Goal: Task Accomplishment & Management: Manage account settings

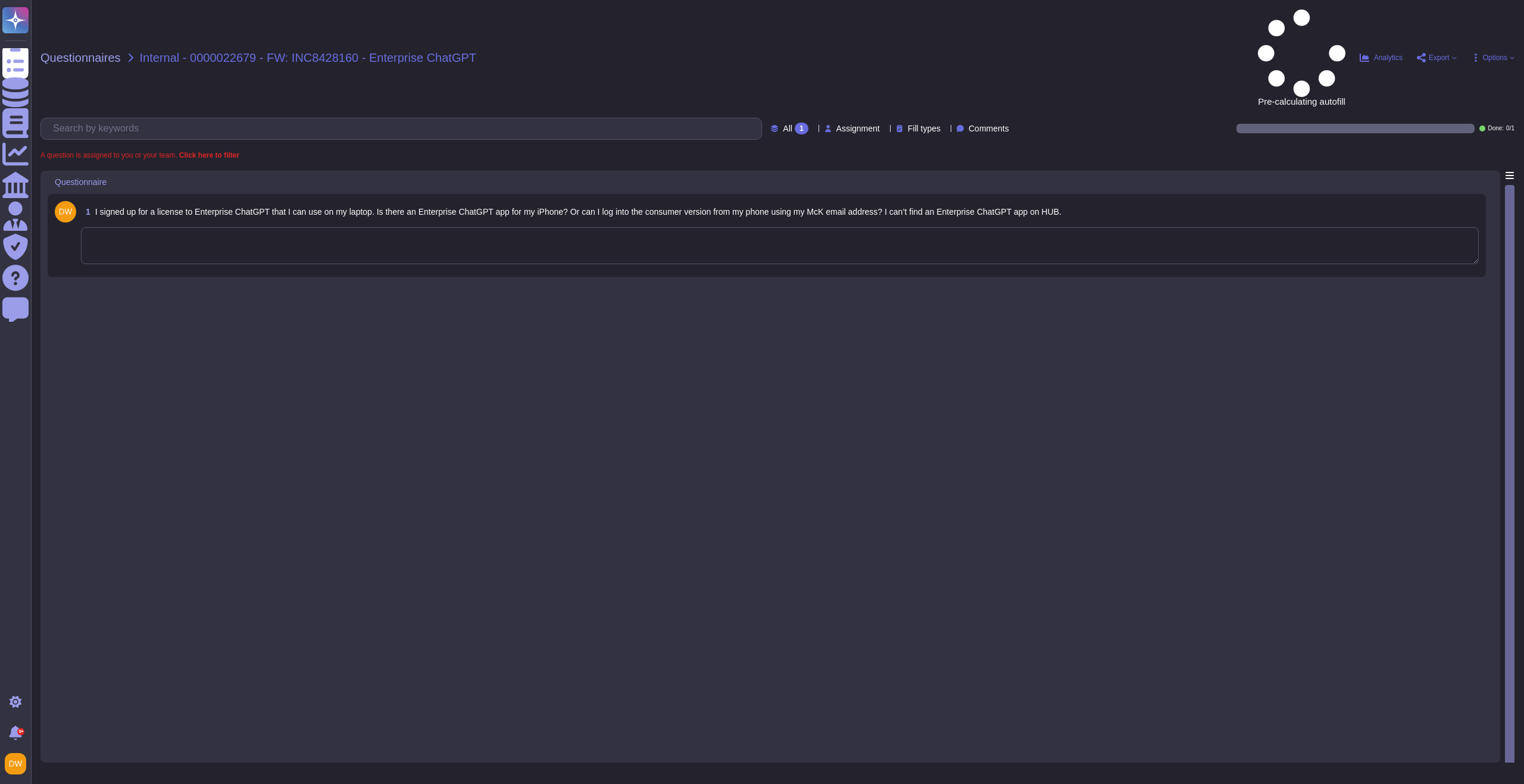
click at [381, 227] on textarea at bounding box center [779, 245] width 1398 height 37
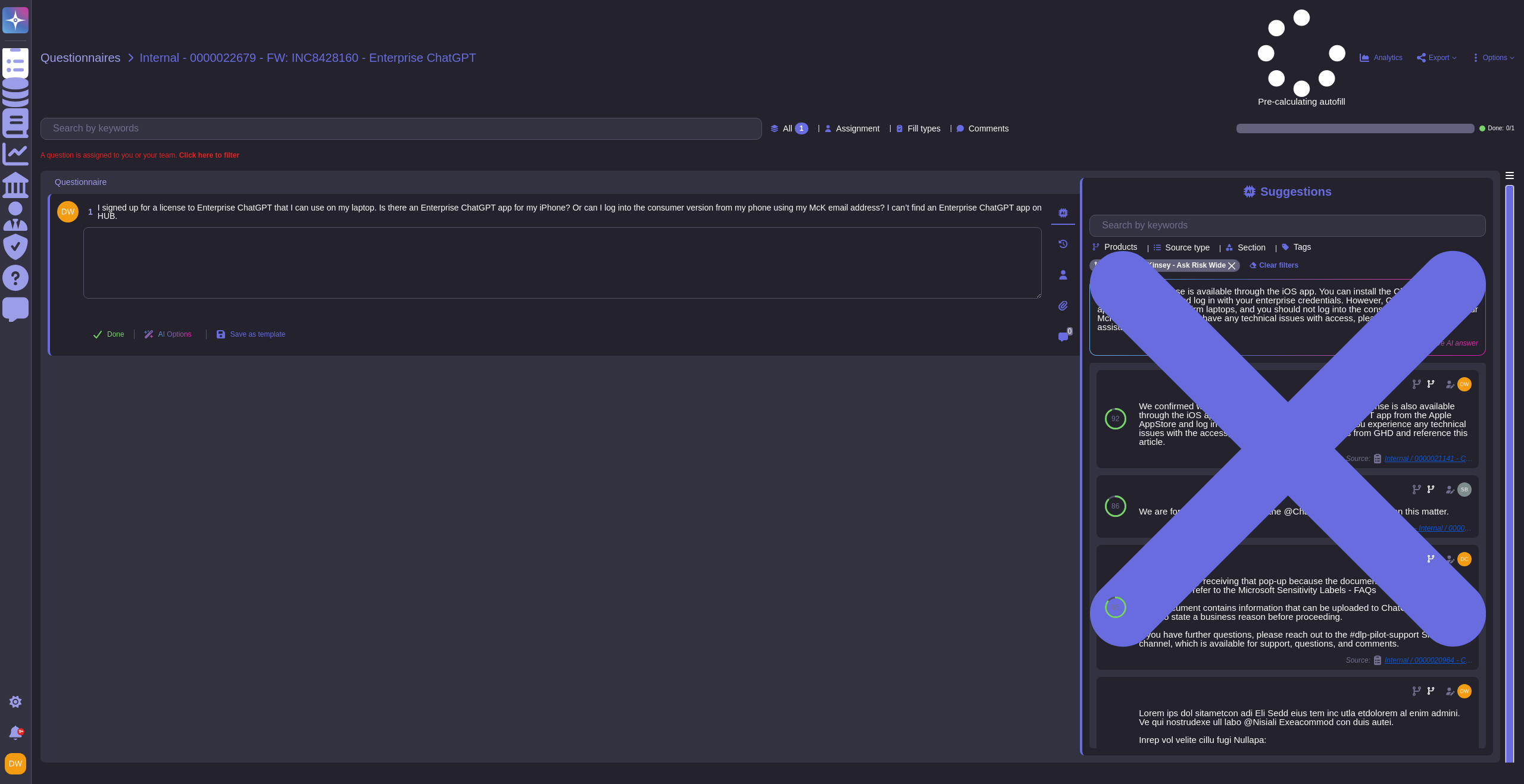
paste textarea "Thank you for contacting the Ask Risk team (via GenAI) and for your diligence o…"
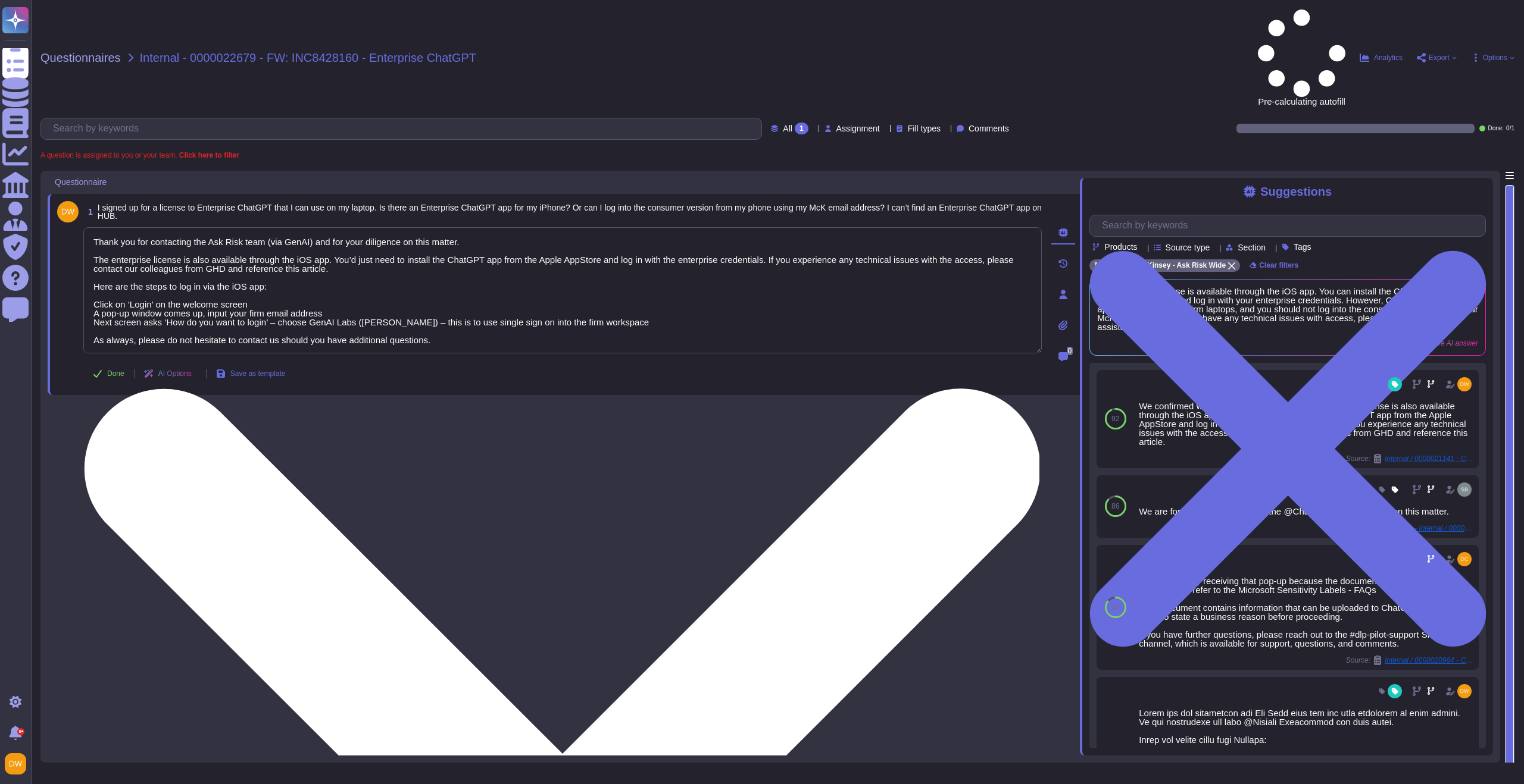
type textarea "Thank you for contacting the Ask Risk team (via GenAI) and for your diligence o…"
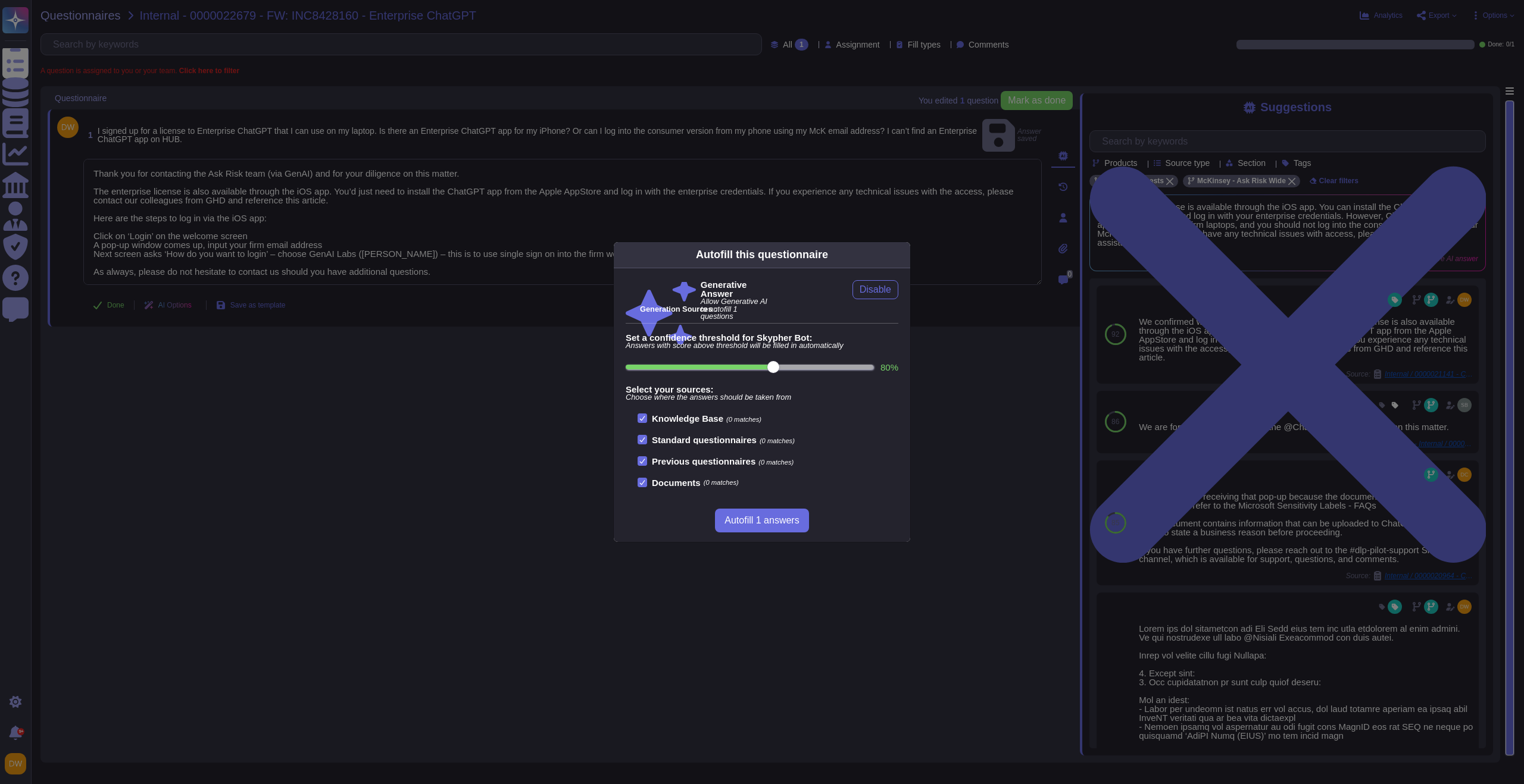
click at [903, 255] on icon at bounding box center [903, 255] width 0 height 0
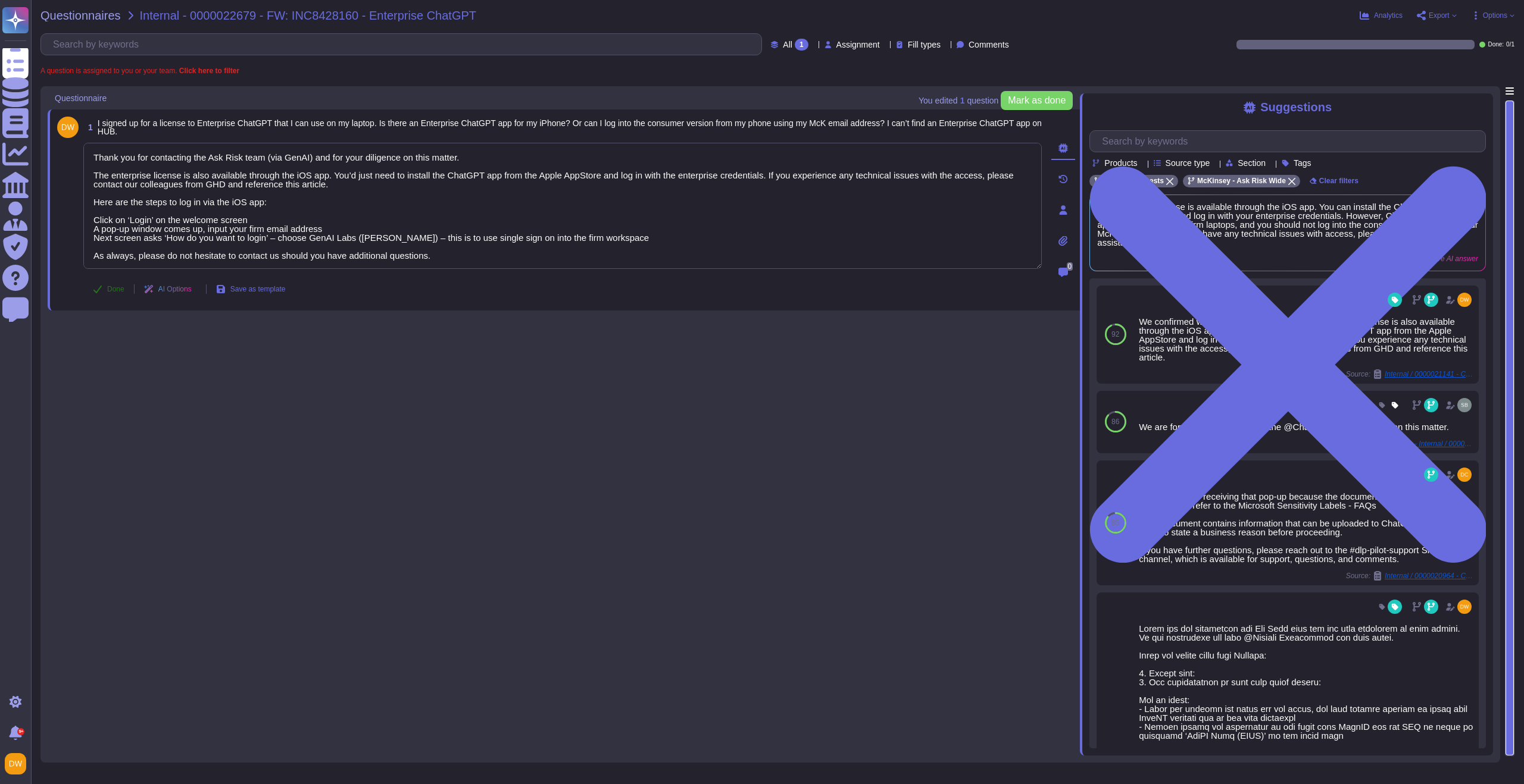
click at [117, 292] on span "Done" at bounding box center [116, 289] width 17 height 7
click at [94, 12] on span "Questionnaires" at bounding box center [80, 15] width 80 height 12
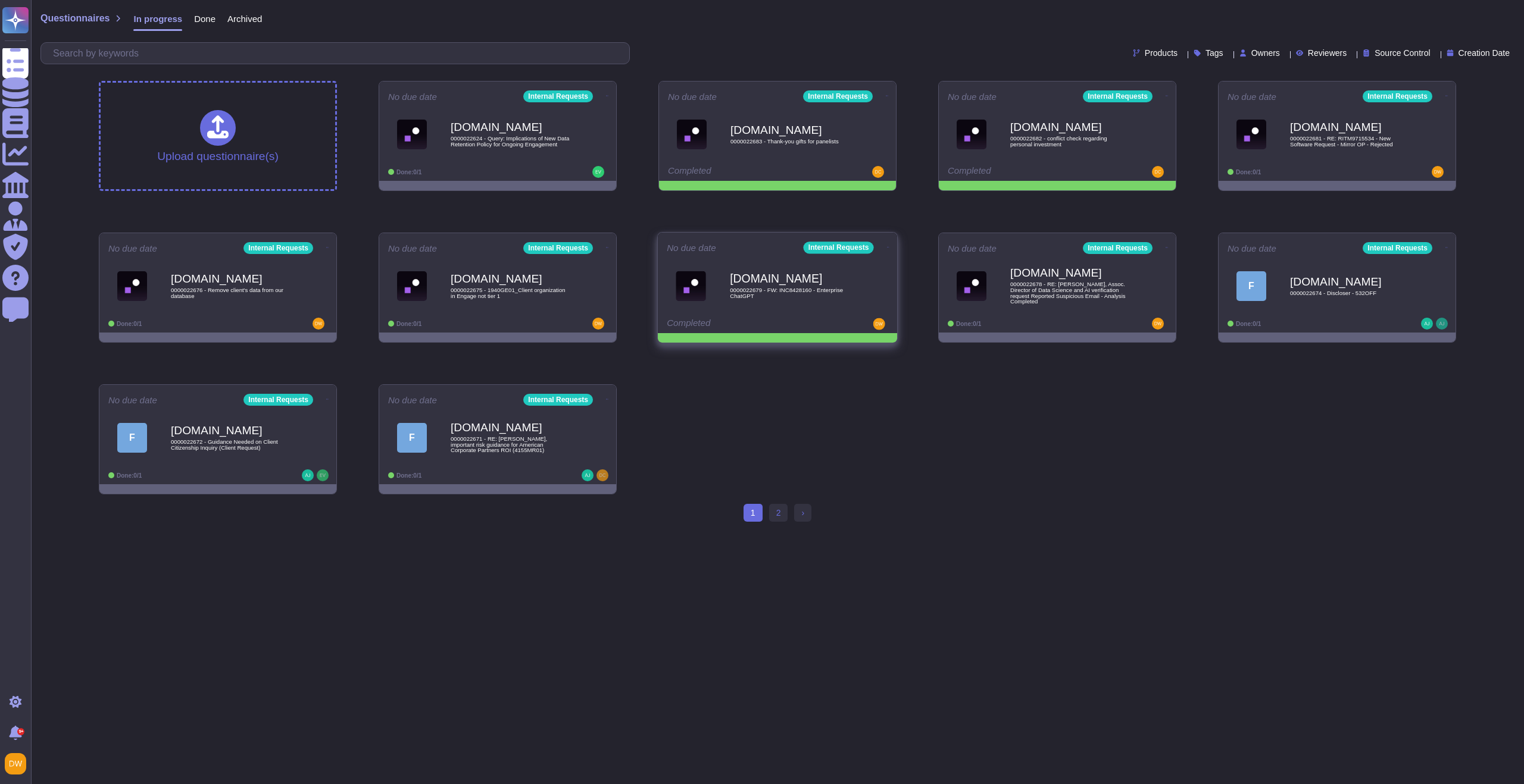
click at [887, 246] on icon at bounding box center [888, 247] width 2 height 3
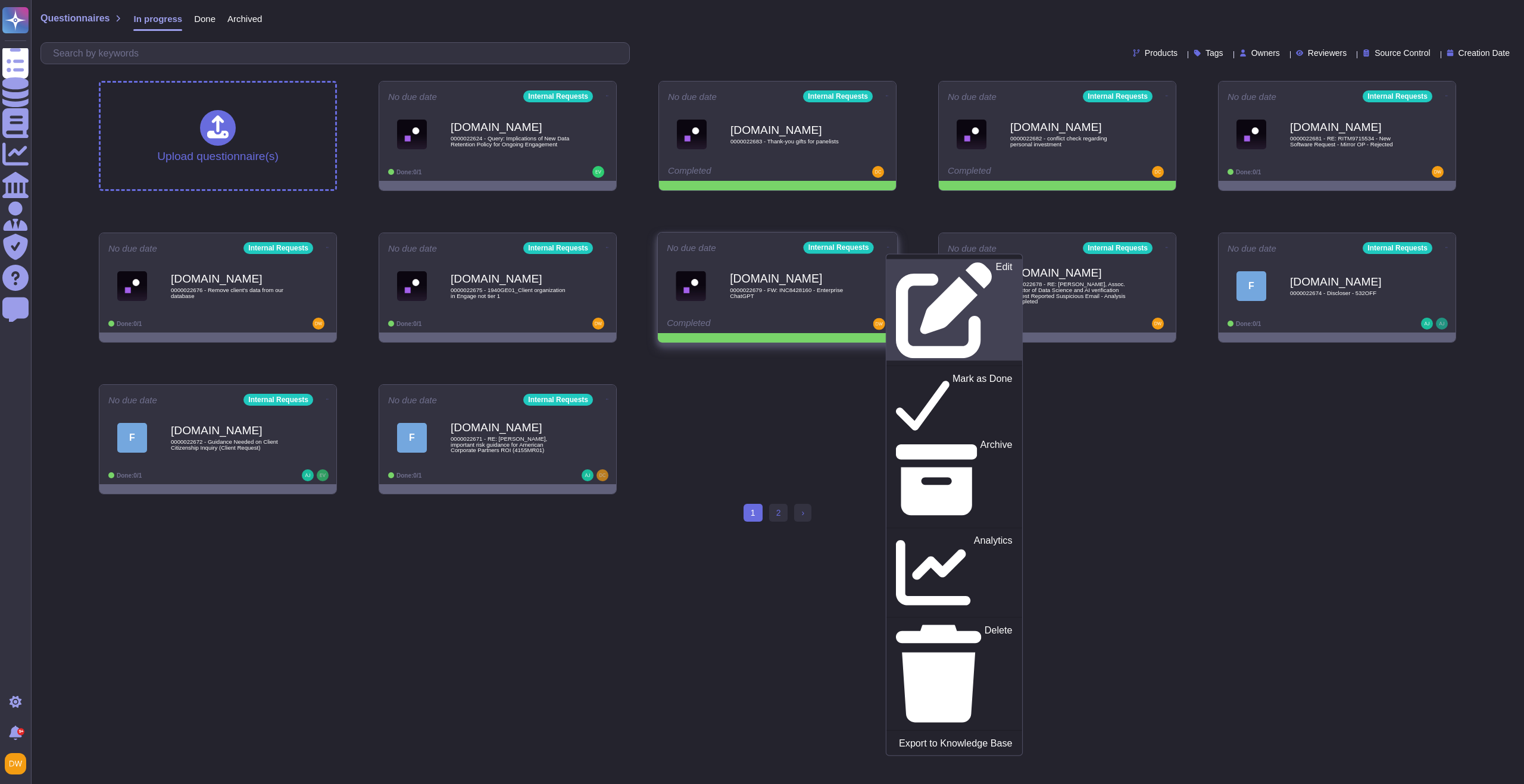
click at [996, 265] on p "Edit" at bounding box center [1004, 310] width 17 height 96
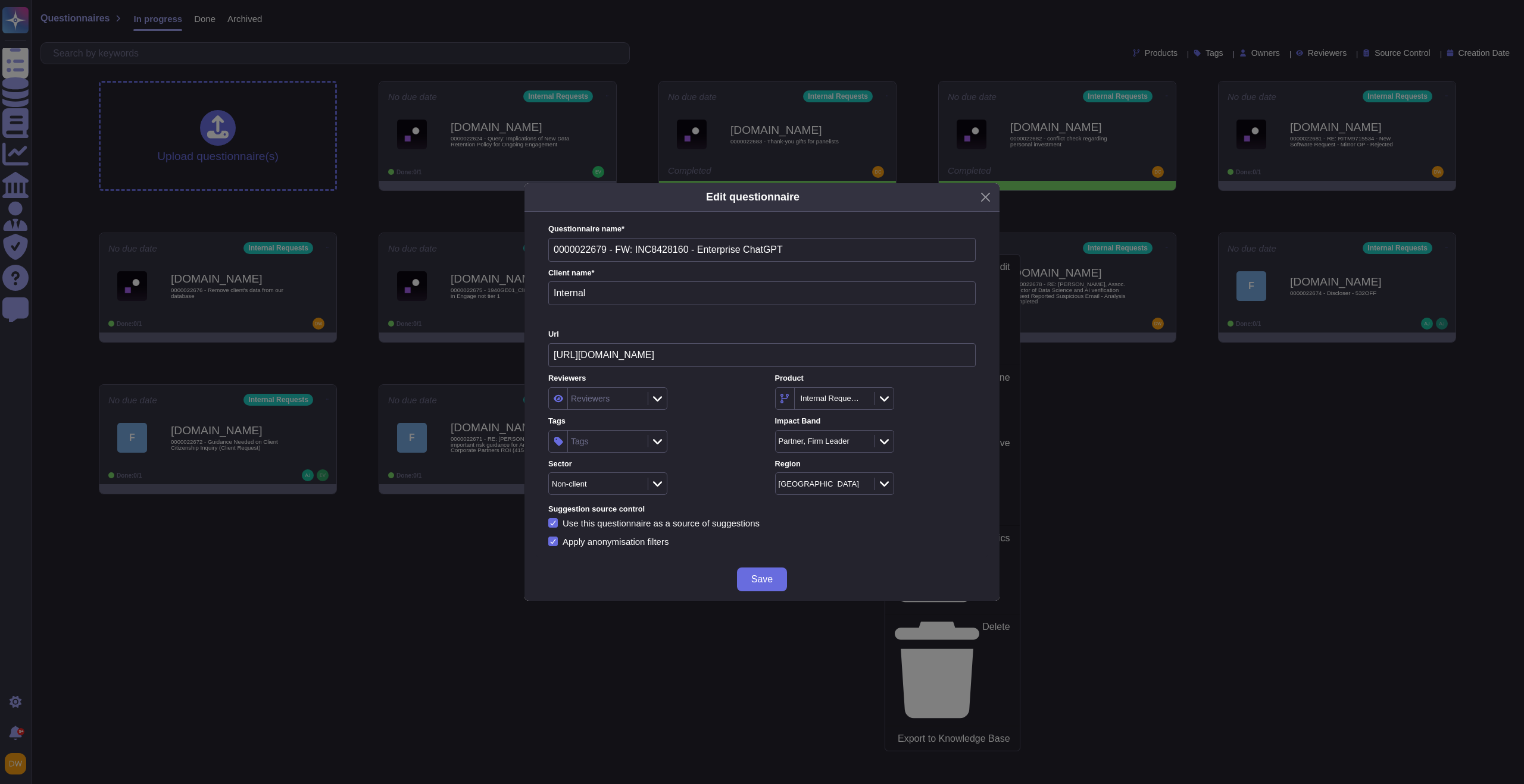
click at [597, 447] on div "Tags" at bounding box center [607, 441] width 77 height 22
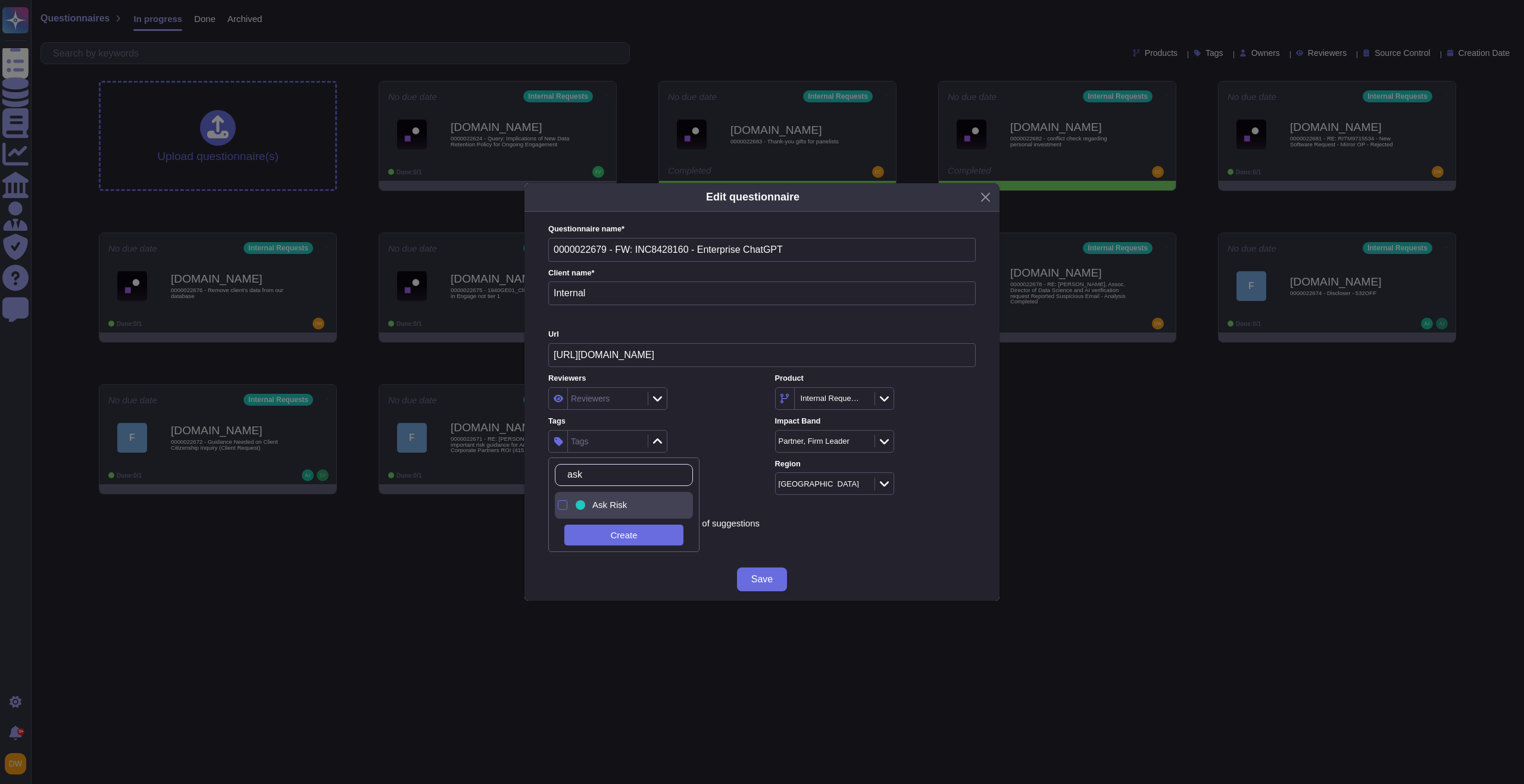
click at [615, 508] on span "Ask Risk" at bounding box center [610, 505] width 35 height 11
click at [634, 479] on input "ask" at bounding box center [627, 475] width 131 height 21
type input "a"
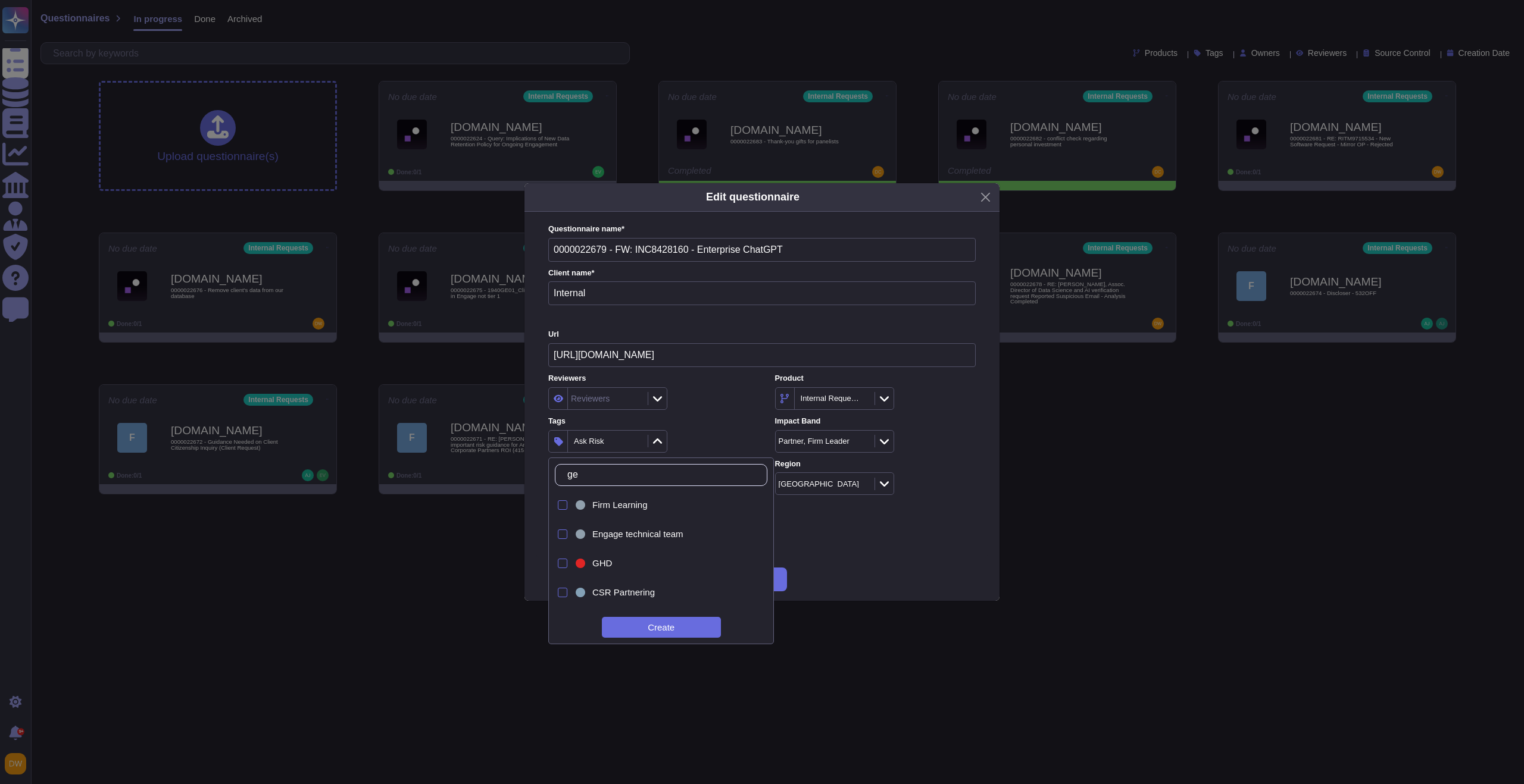
type input "gen"
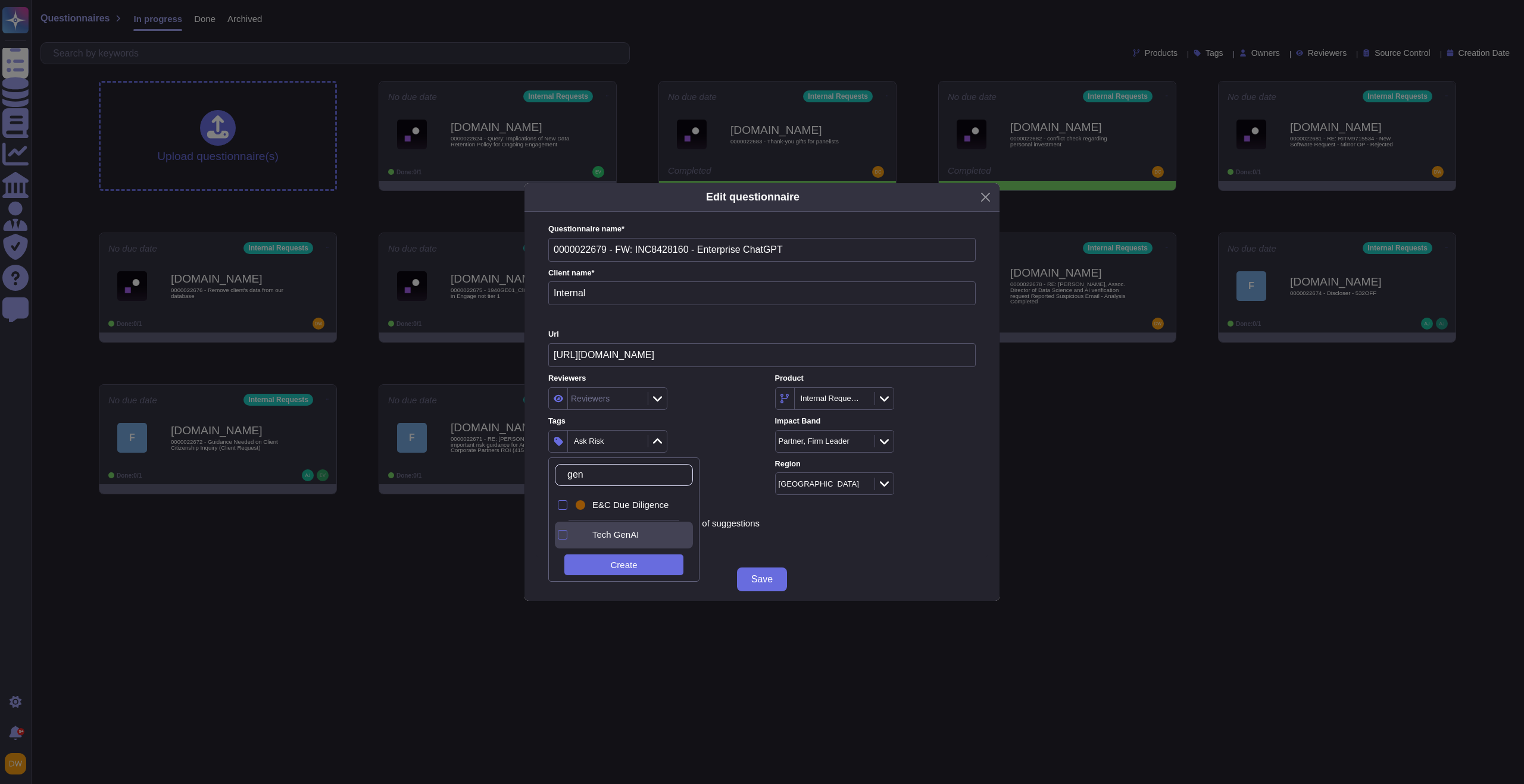
click at [620, 538] on span "Tech GenAI" at bounding box center [615, 534] width 47 height 11
click at [763, 438] on div "Reviewers Reviewers Product Internal Requests Tags 2 items selected Impact Band…" at bounding box center [762, 434] width 427 height 122
click at [763, 580] on span "Save" at bounding box center [762, 579] width 22 height 9
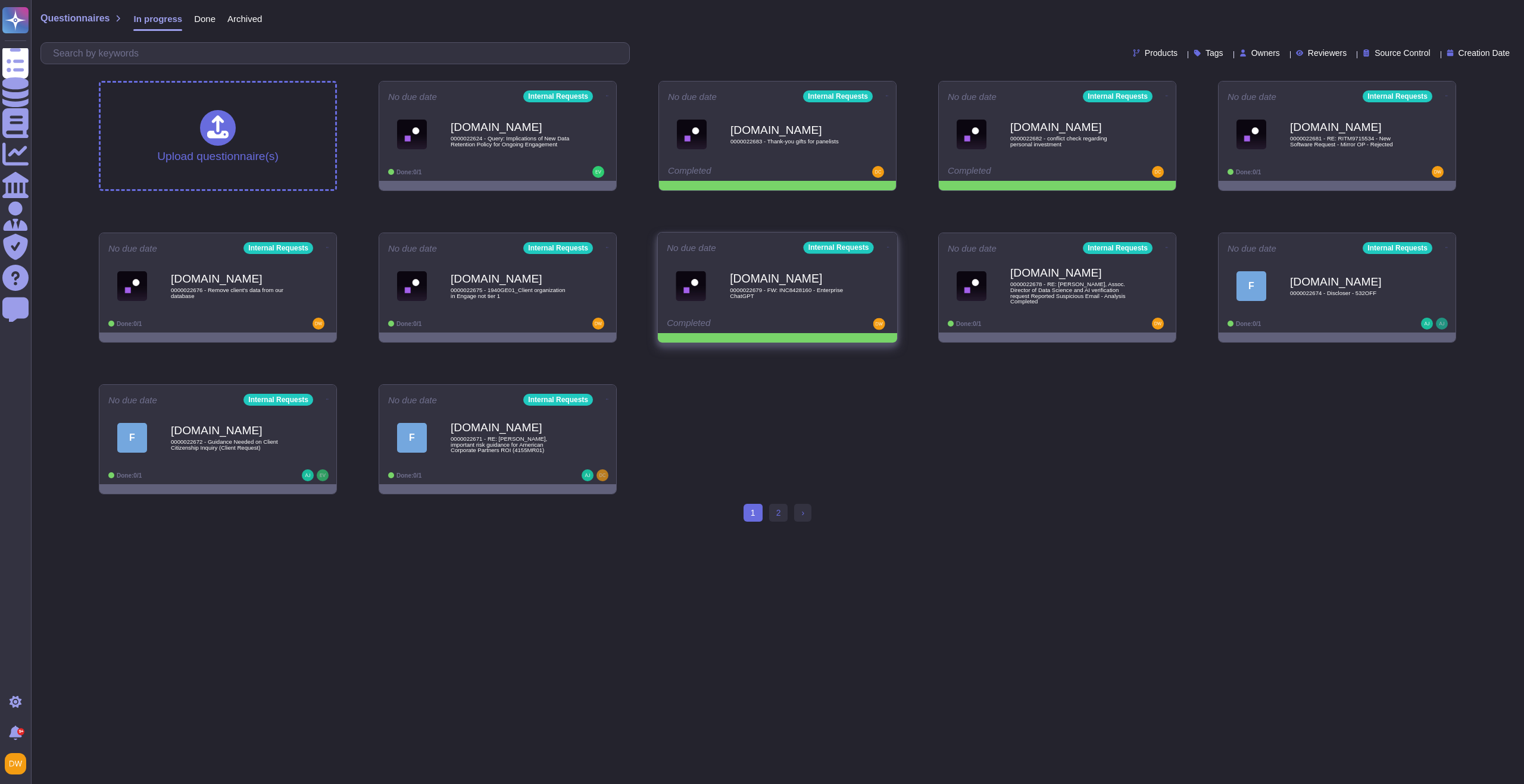
click at [887, 246] on icon at bounding box center [888, 247] width 2 height 3
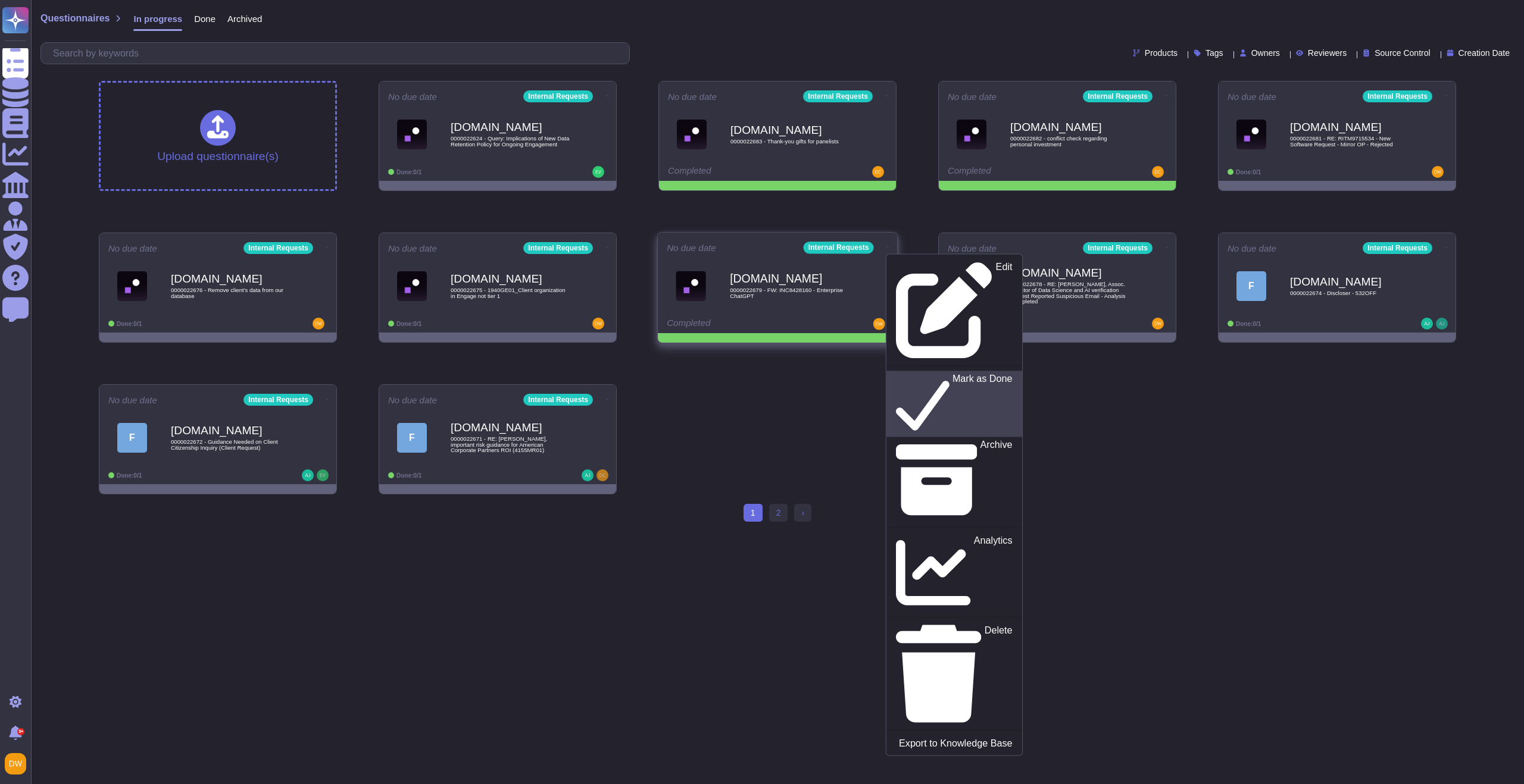
click at [953, 374] on p "Mark as Done" at bounding box center [982, 404] width 60 height 61
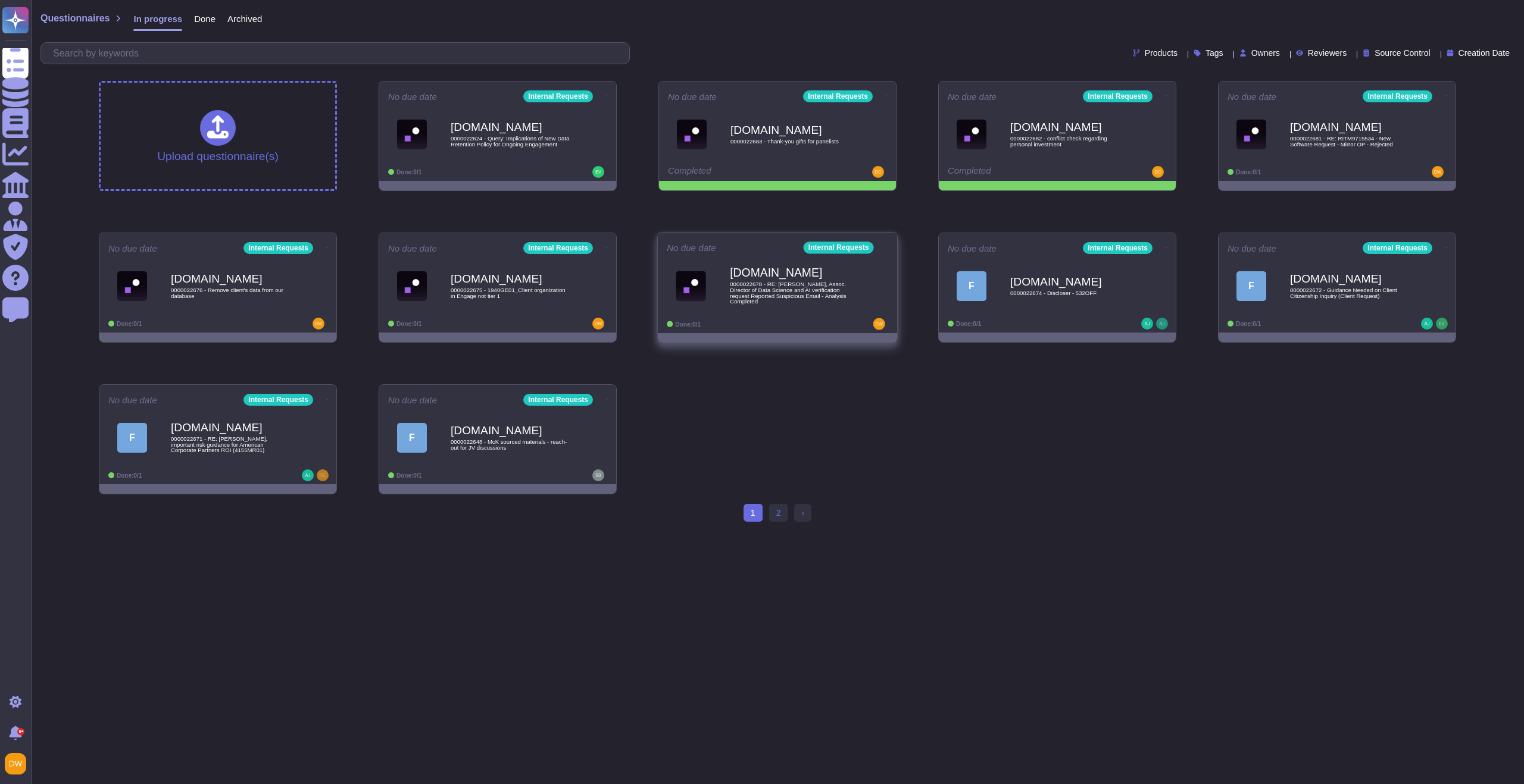
click at [768, 311] on div "[DOMAIN_NAME] 0000022678 - RE: [PERSON_NAME], Assoc. Director of Data Science a…" at bounding box center [778, 286] width 222 height 60
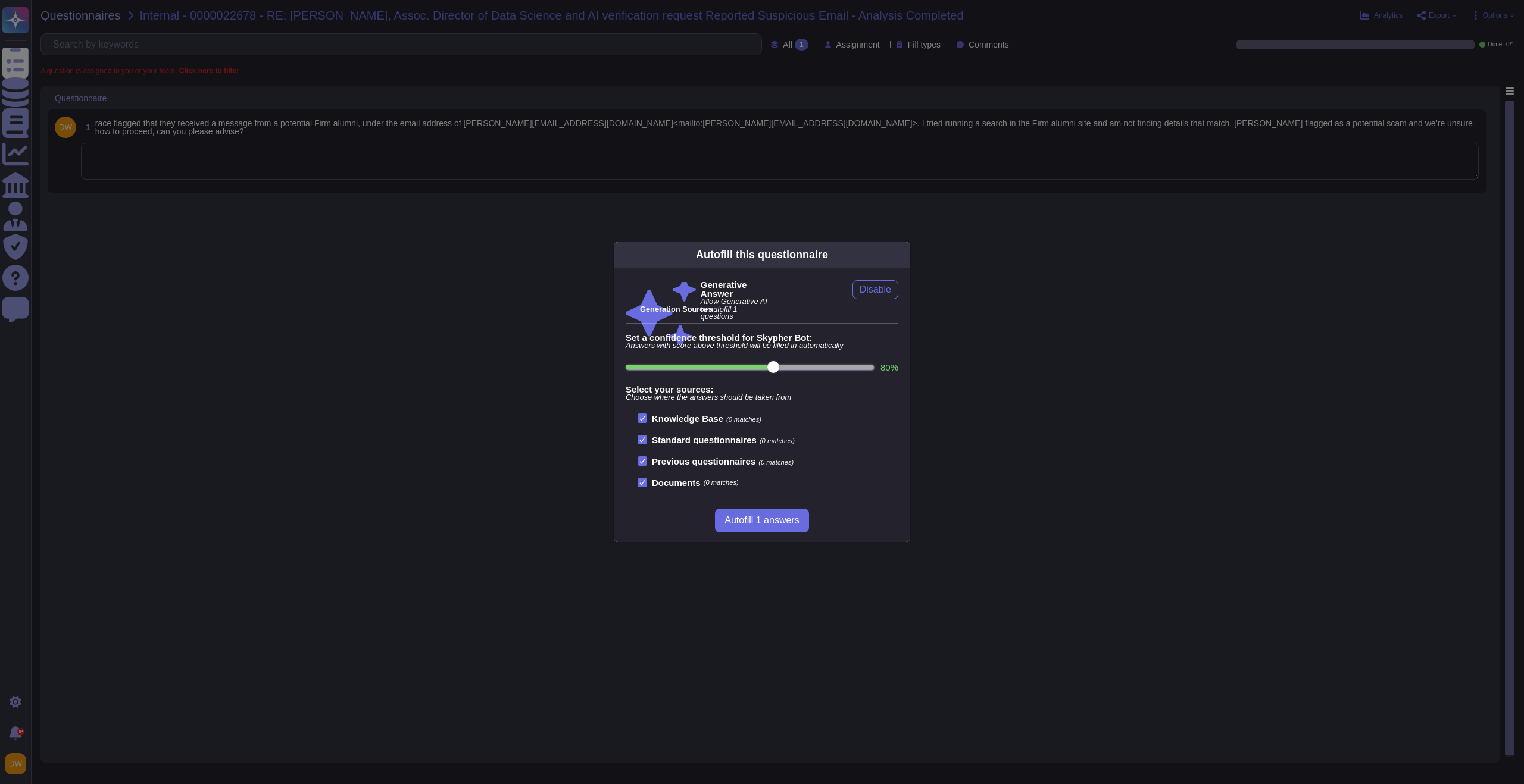
click at [905, 247] on div "Autofill this questionnaire" at bounding box center [761, 255] width 296 height 26
click at [903, 255] on icon at bounding box center [903, 255] width 0 height 0
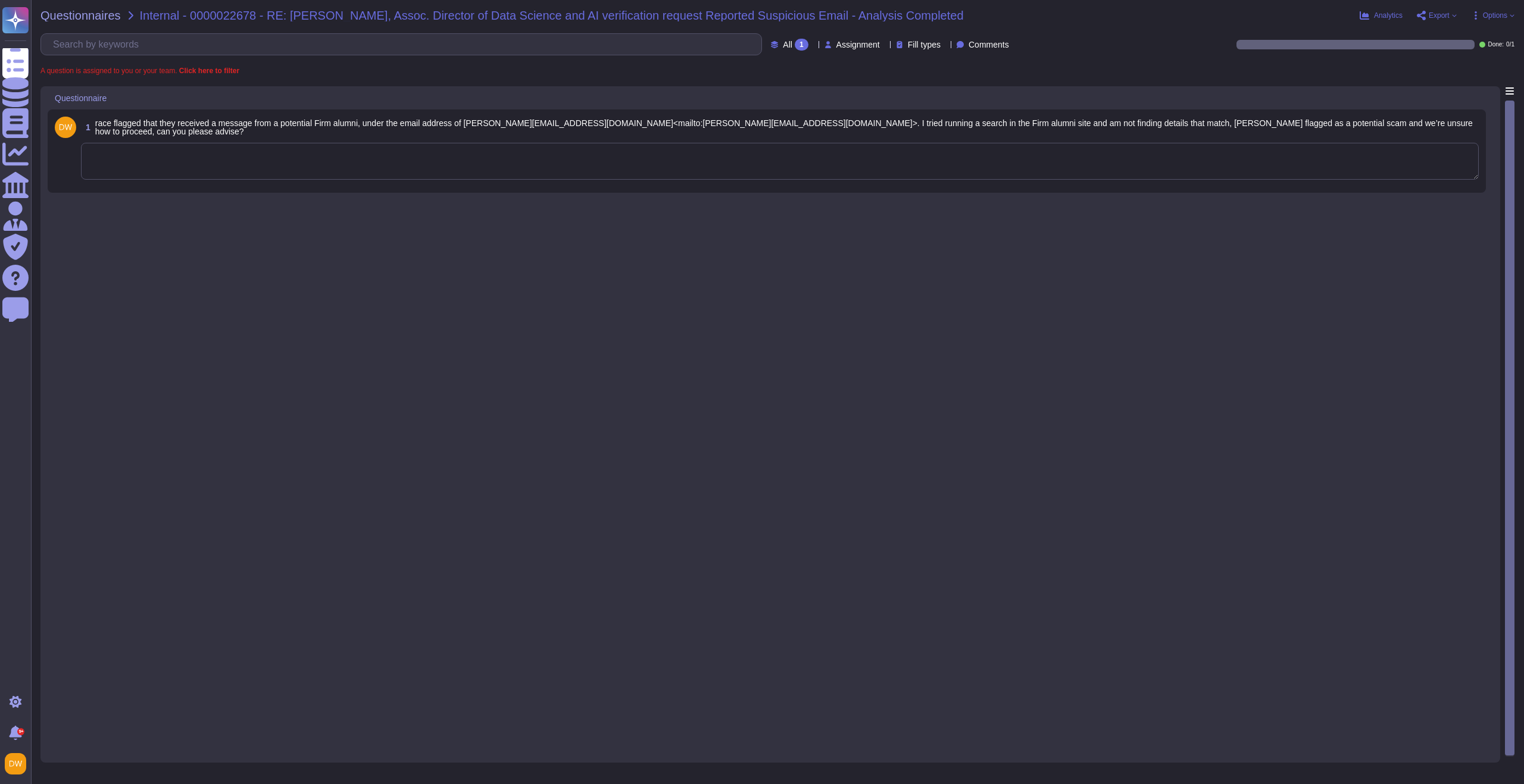
click at [867, 186] on div "1 race flagged that they received a message from a potential Firm alumni, under…" at bounding box center [767, 151] width 1438 height 83
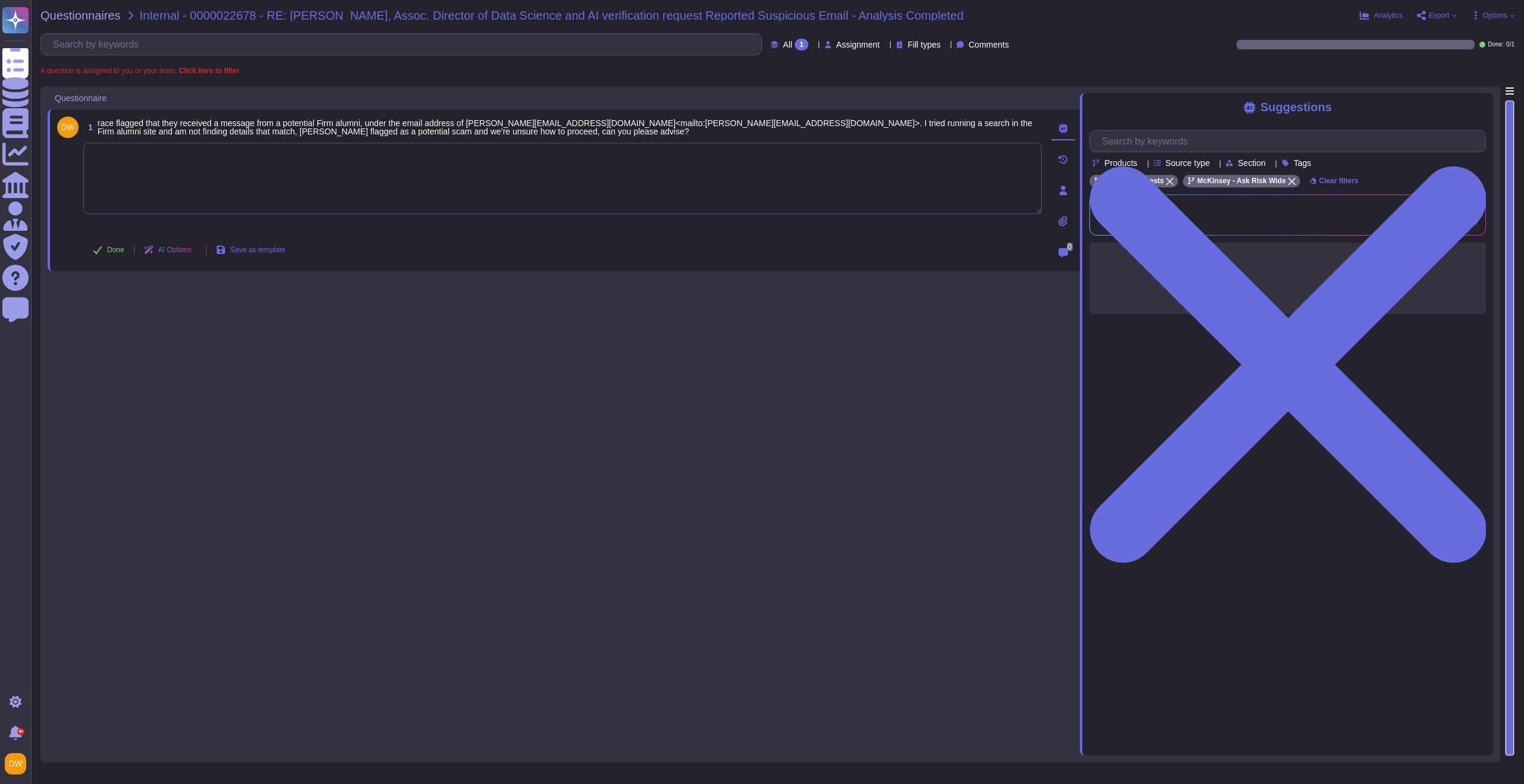
click at [869, 163] on textarea at bounding box center [562, 178] width 958 height 71
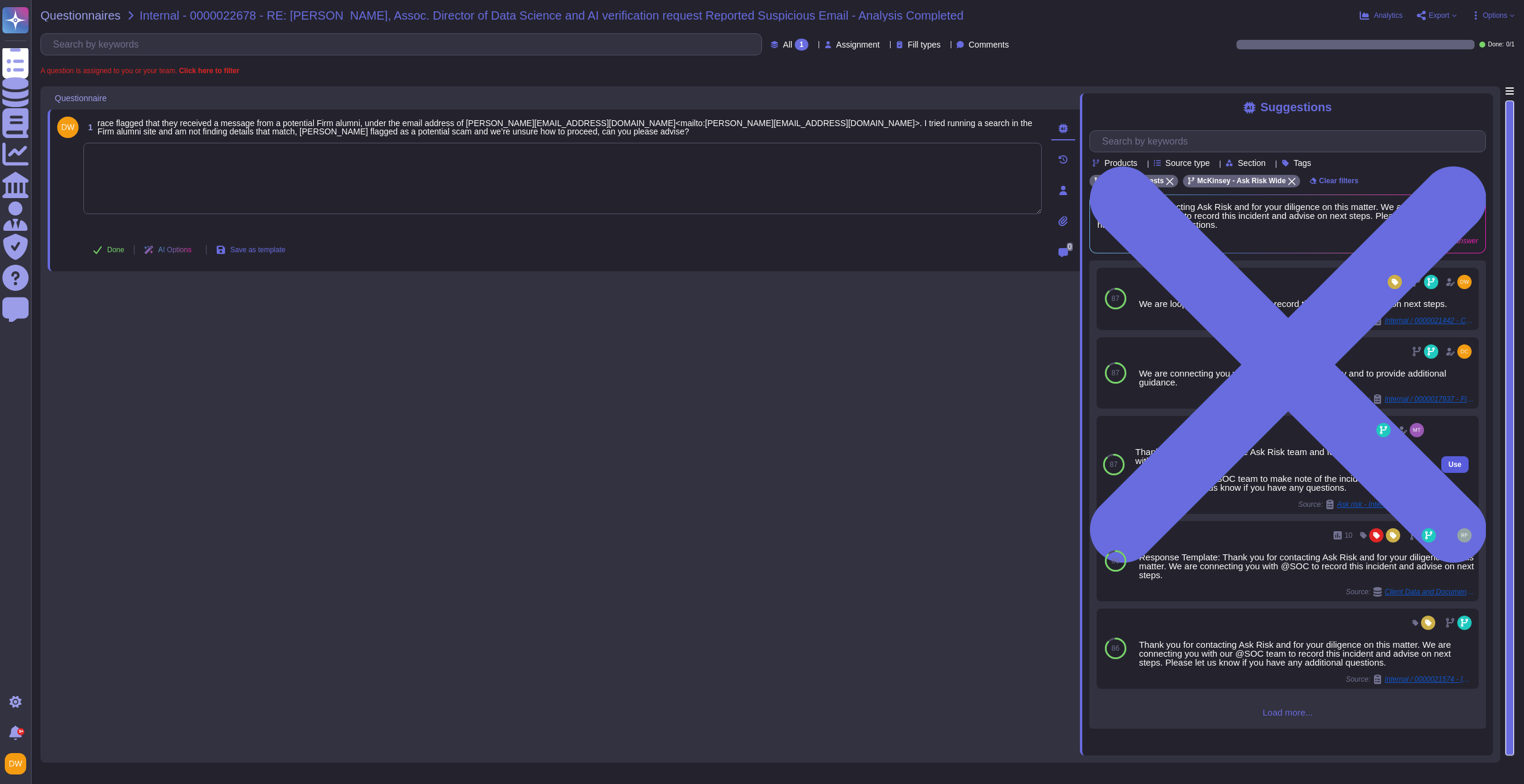
click at [1448, 467] on span "Use" at bounding box center [1454, 465] width 13 height 7
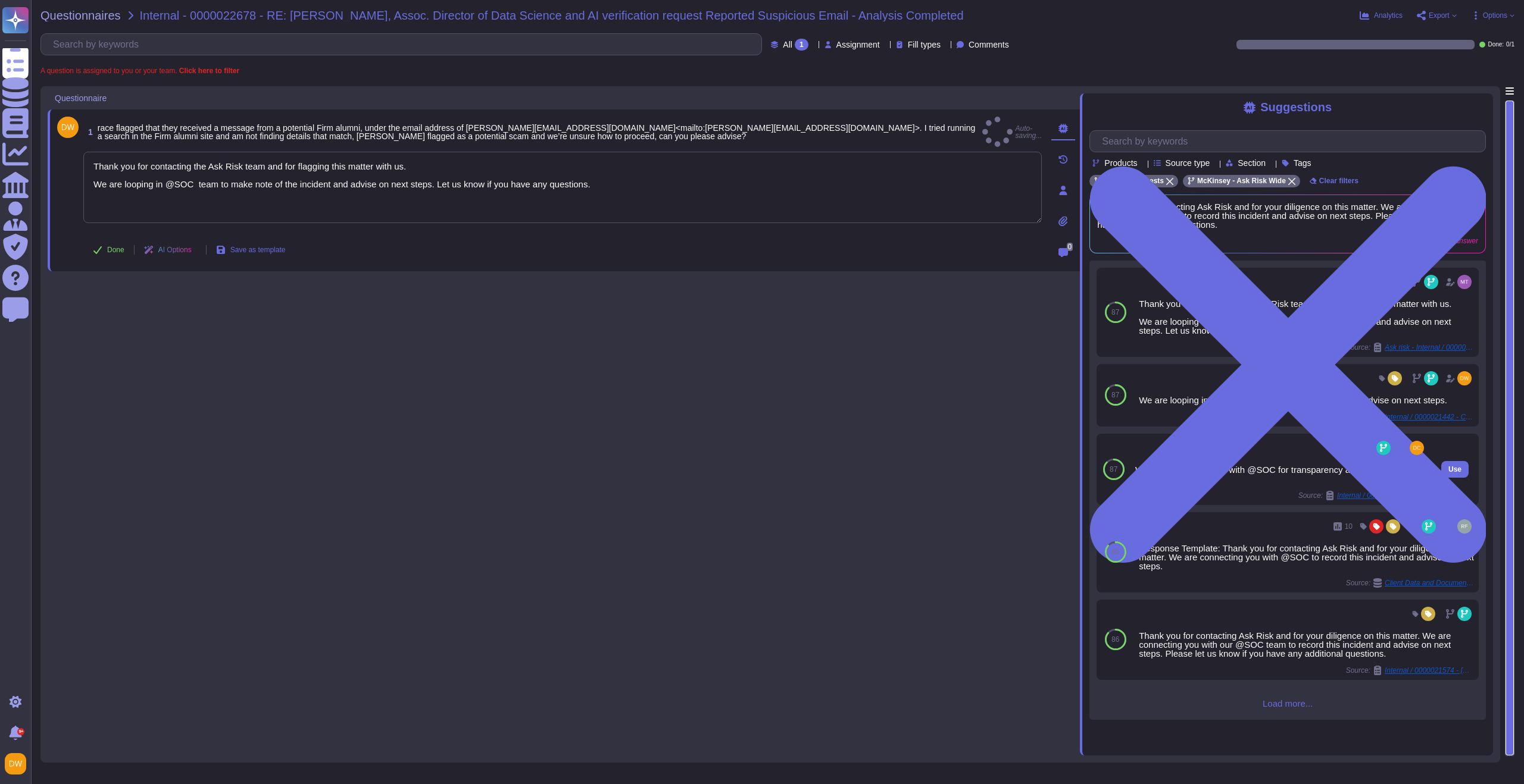
type textarea "Thank you for contacting the Ask Risk team and for flagging this matter with us…"
click at [114, 242] on button "Done" at bounding box center [108, 250] width 50 height 24
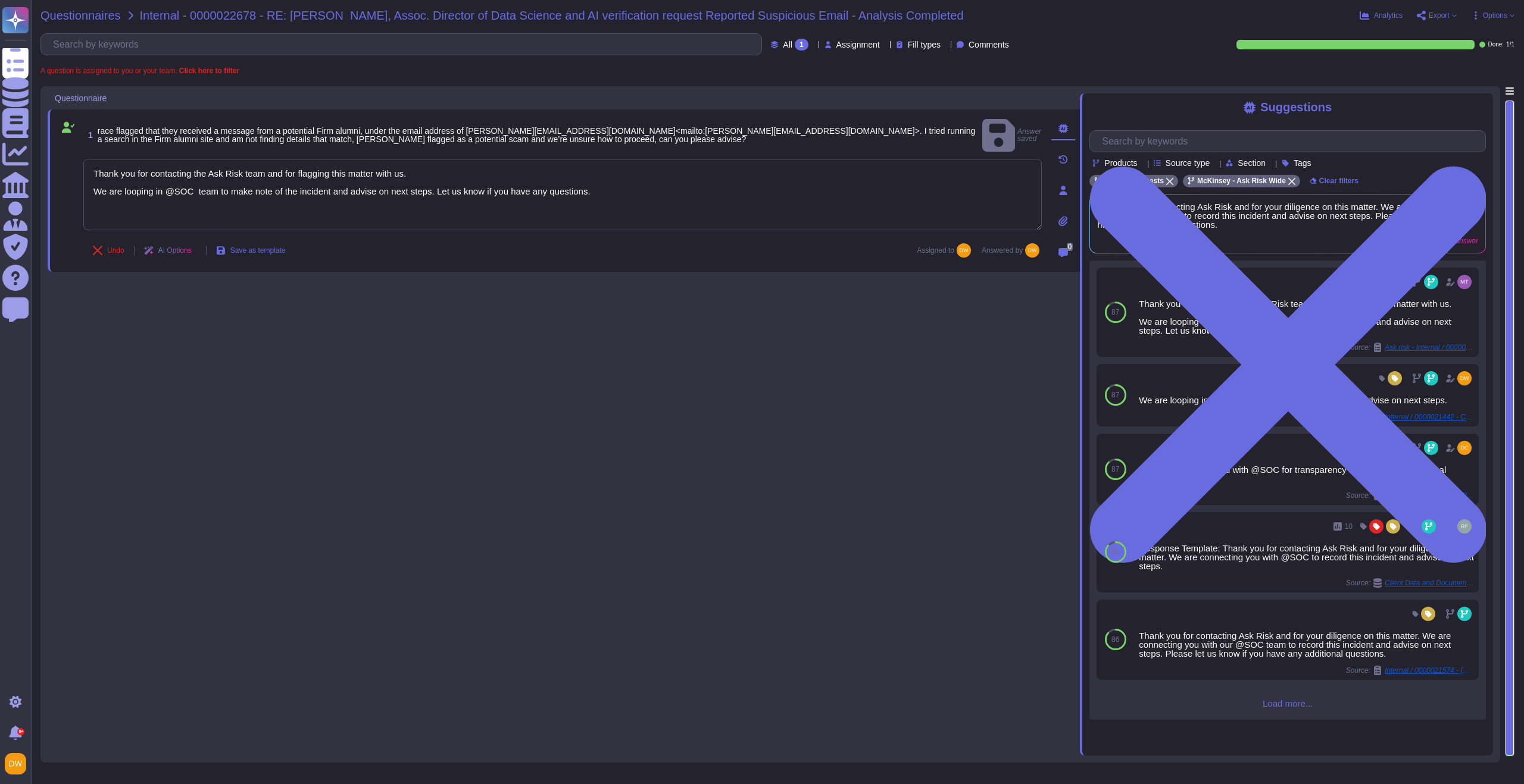
click at [84, 14] on span "Questionnaires" at bounding box center [80, 15] width 80 height 12
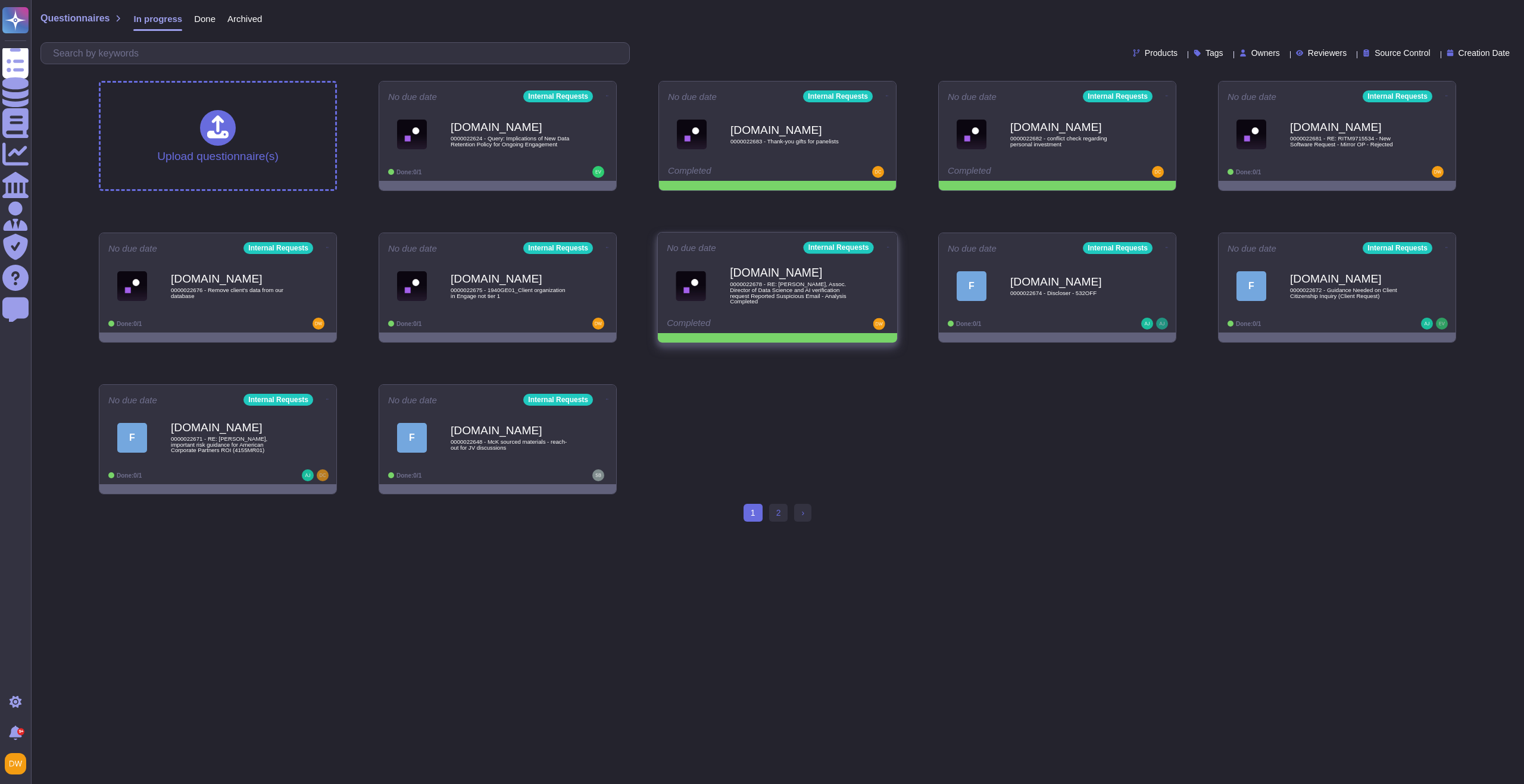
click at [887, 246] on icon at bounding box center [888, 247] width 2 height 3
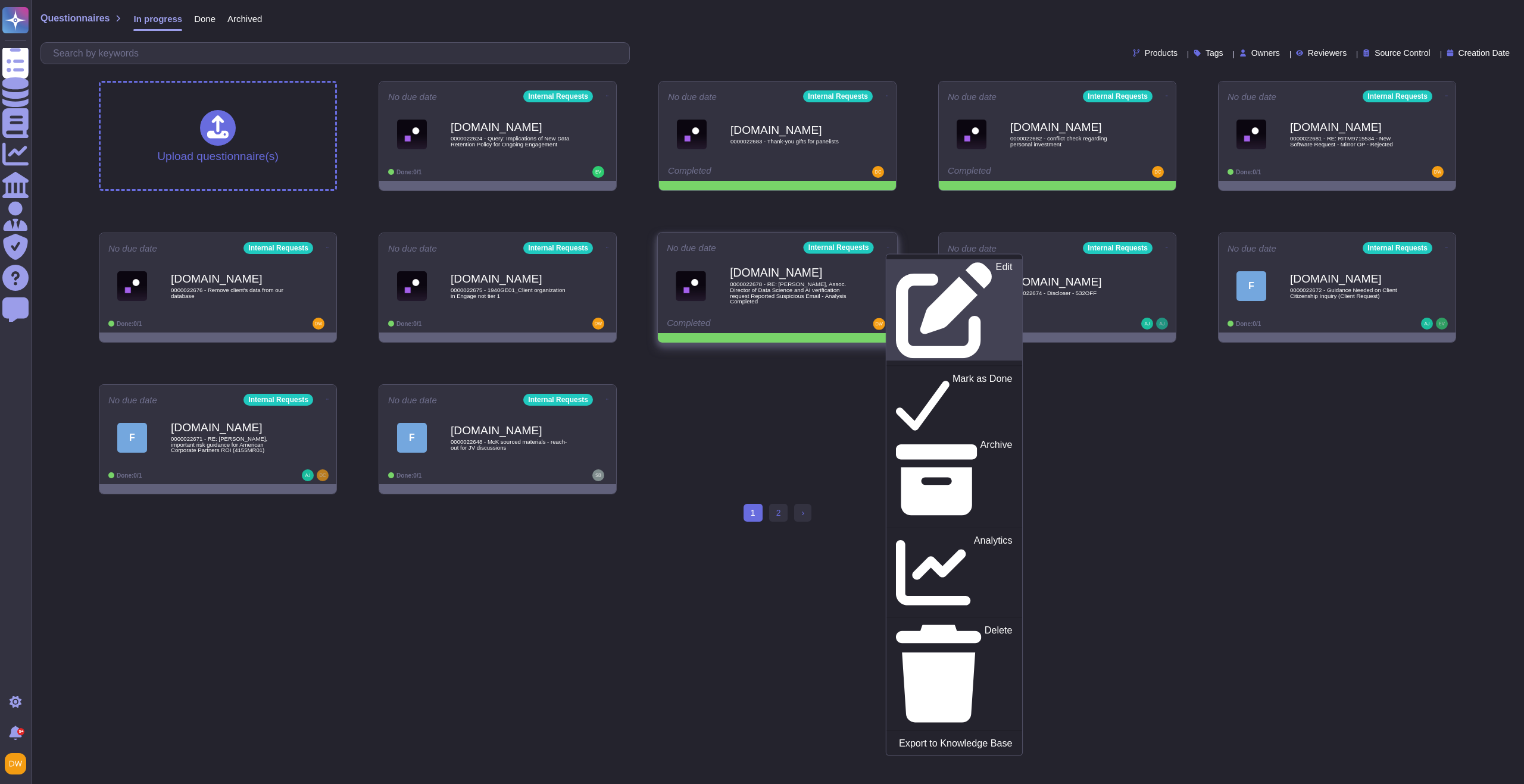
click at [896, 263] on icon at bounding box center [945, 310] width 97 height 97
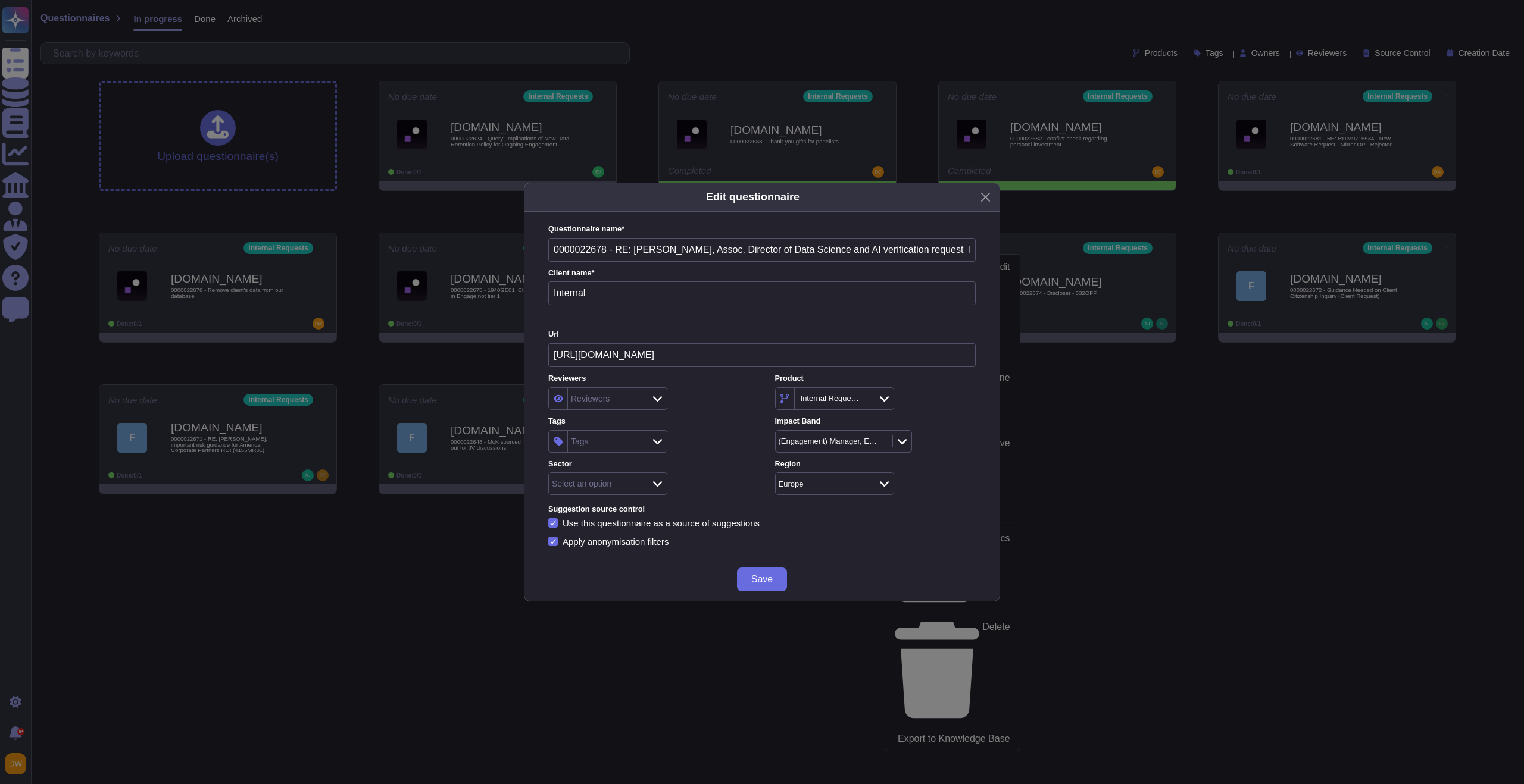
click at [606, 480] on div "Select an option" at bounding box center [582, 484] width 60 height 8
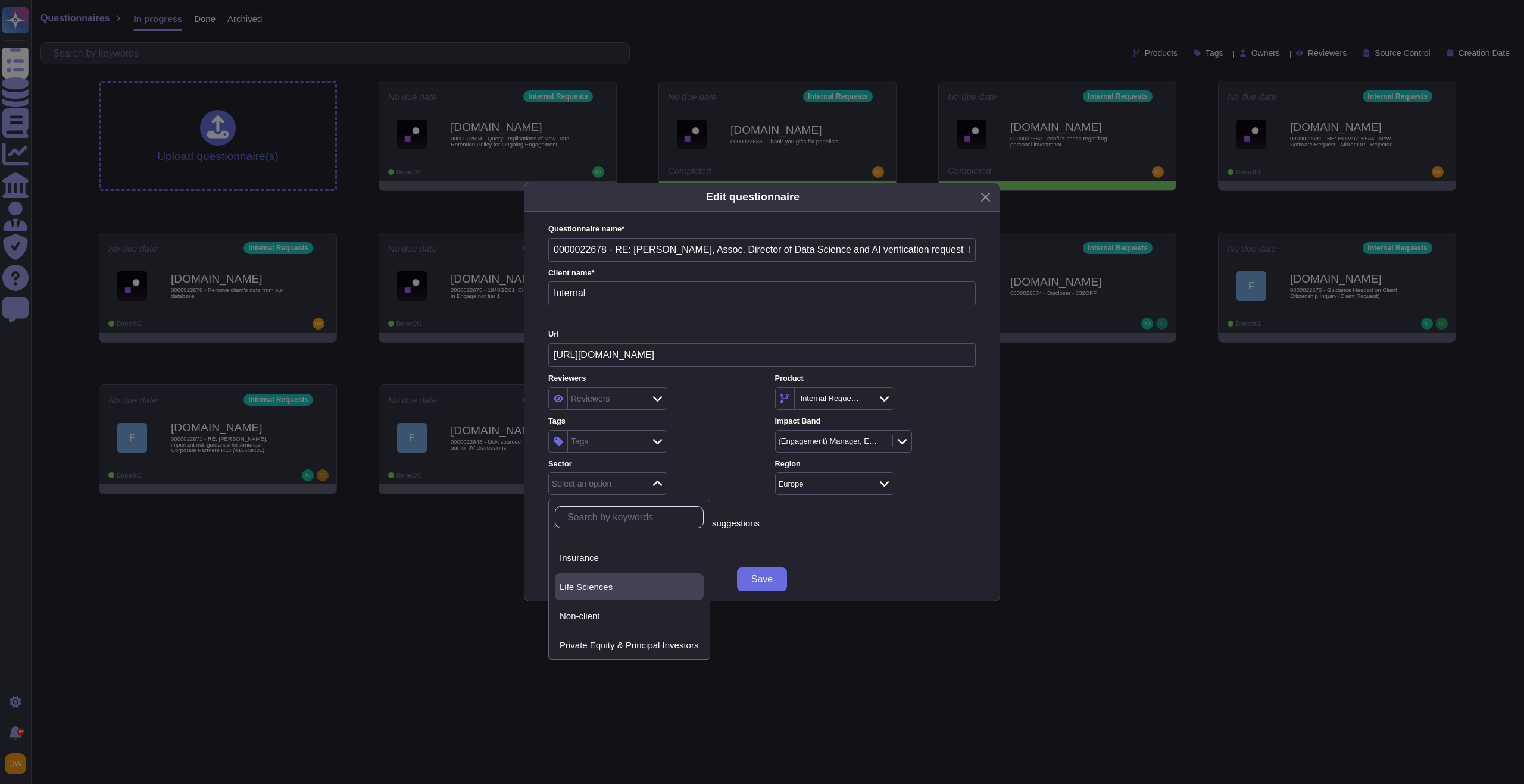
scroll to position [122, 0]
click at [619, 608] on div "Non-client" at bounding box center [629, 600] width 149 height 27
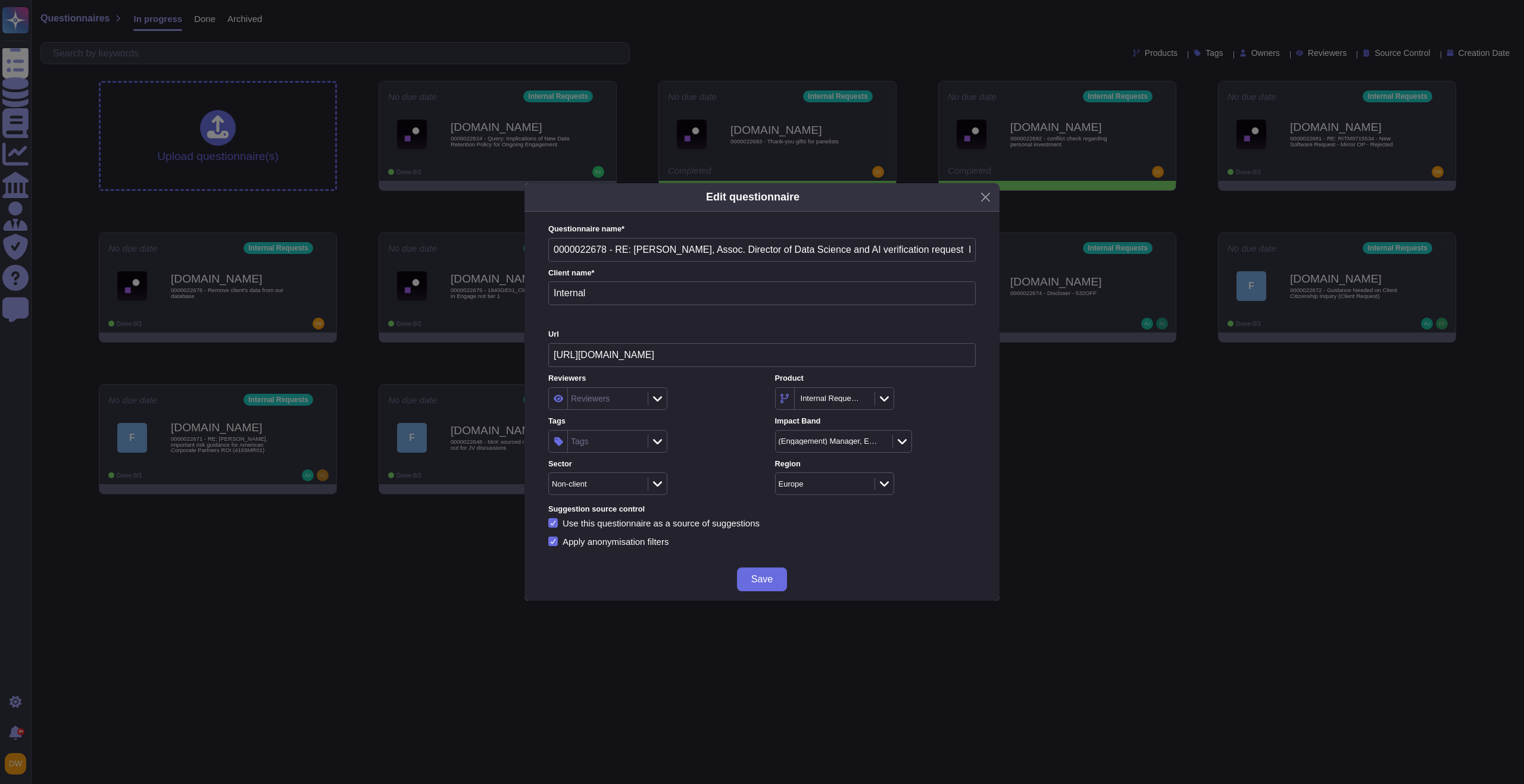
click at [641, 438] on div "Tags" at bounding box center [607, 441] width 77 height 22
click at [619, 513] on div "Social Media" at bounding box center [627, 505] width 107 height 27
click at [607, 531] on span "SOC" at bounding box center [602, 534] width 20 height 11
type input "soc"
click at [628, 443] on div "2 items selected" at bounding box center [607, 441] width 77 height 22
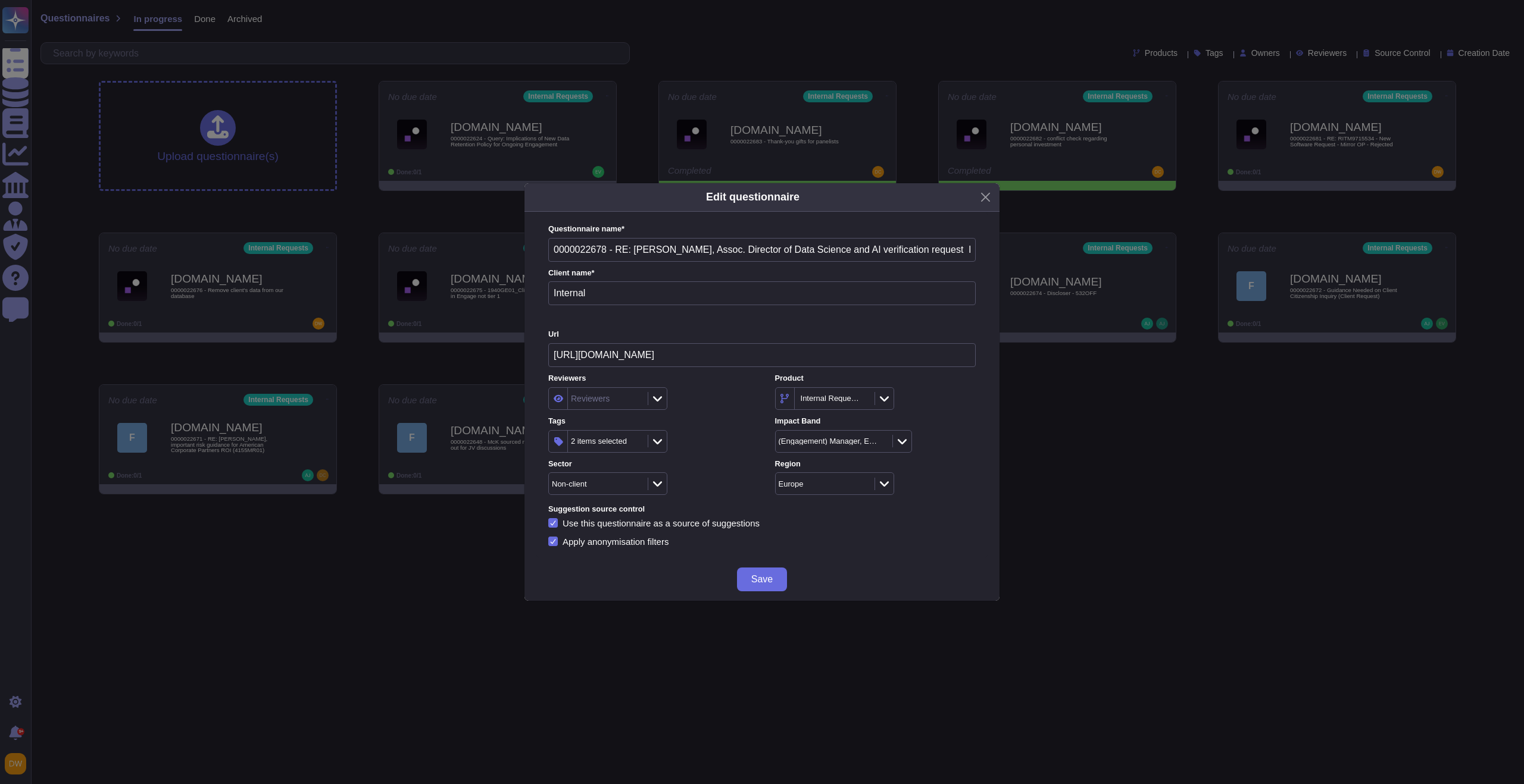
click at [636, 442] on icon at bounding box center [636, 442] width 0 height 0
click at [655, 441] on icon at bounding box center [658, 441] width 9 height 12
type input "soc"
click at [615, 539] on div "SOC" at bounding box center [634, 534] width 83 height 11
click at [743, 421] on label "Tags" at bounding box center [648, 421] width 201 height 7
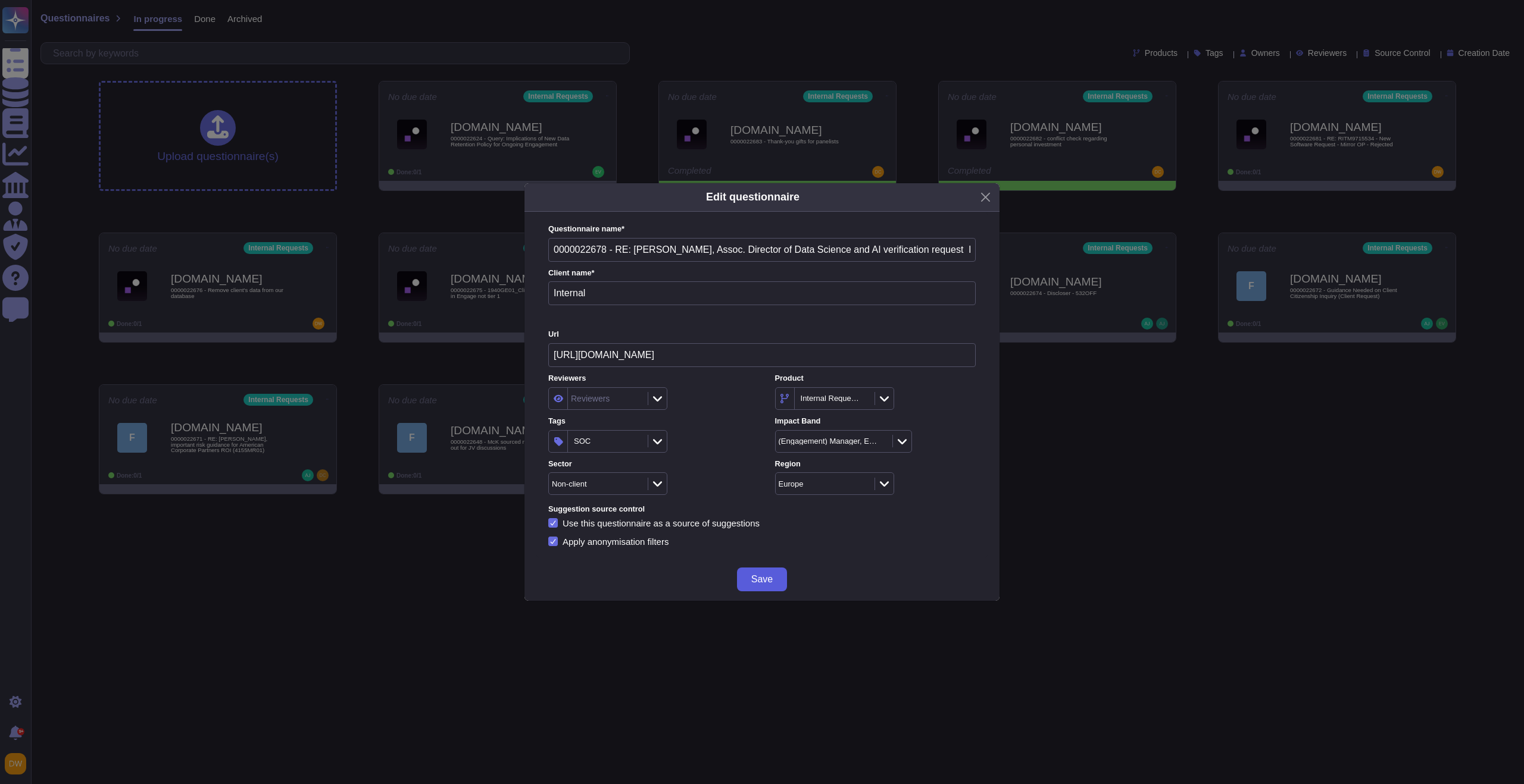
click at [763, 587] on button "Save" at bounding box center [762, 580] width 50 height 24
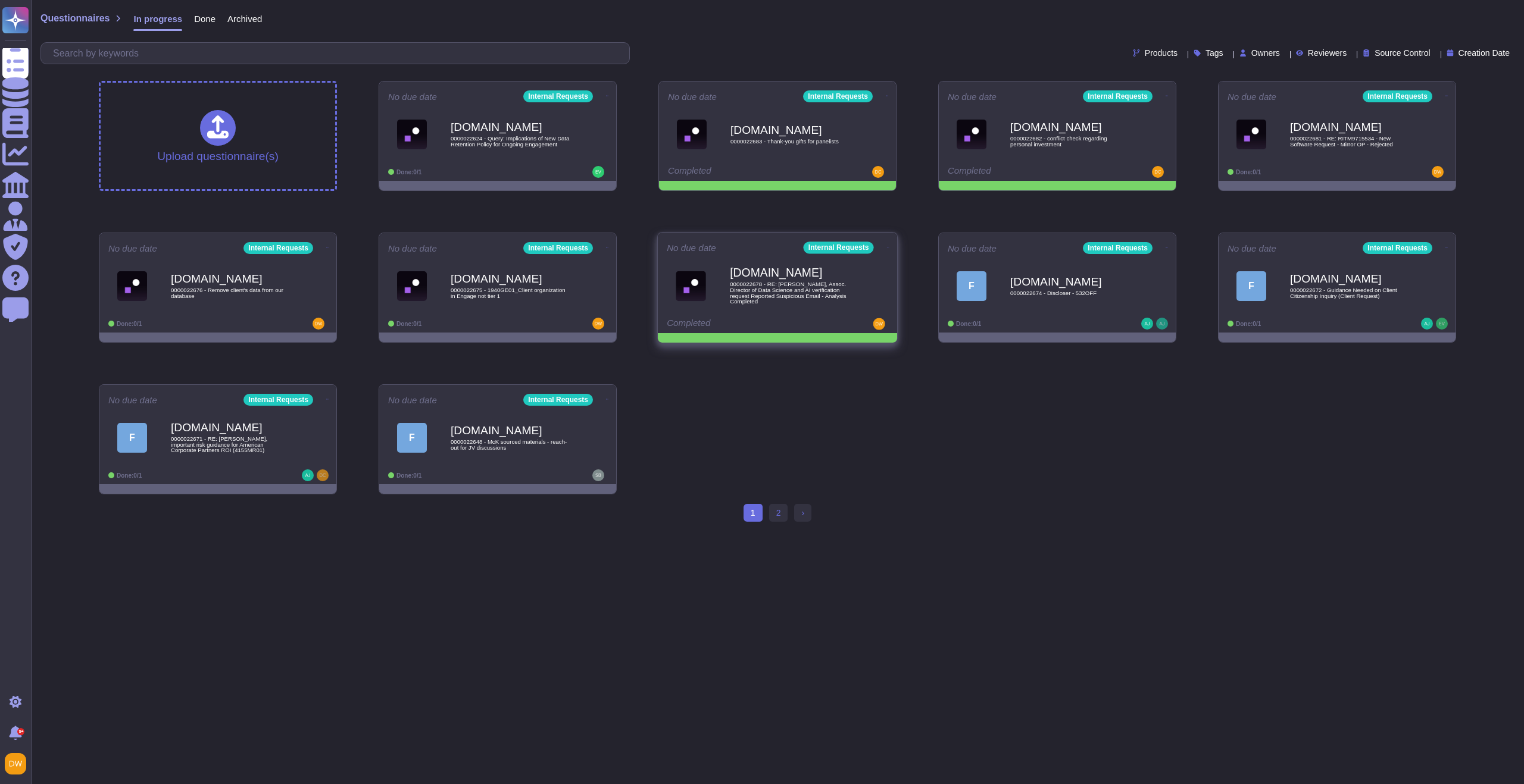
click at [887, 247] on icon at bounding box center [888, 247] width 2 height 1
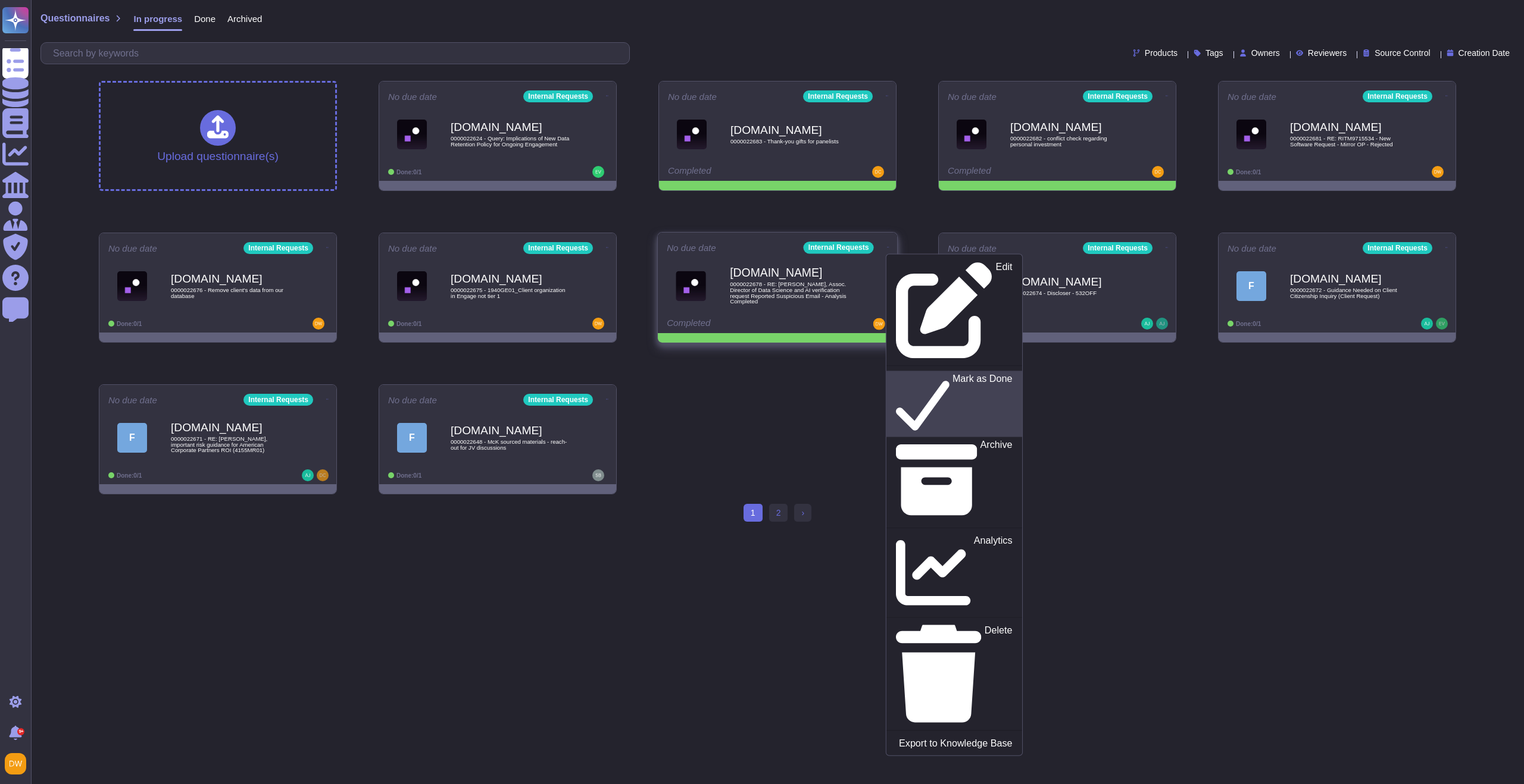
click at [897, 373] on icon at bounding box center [923, 403] width 53 height 61
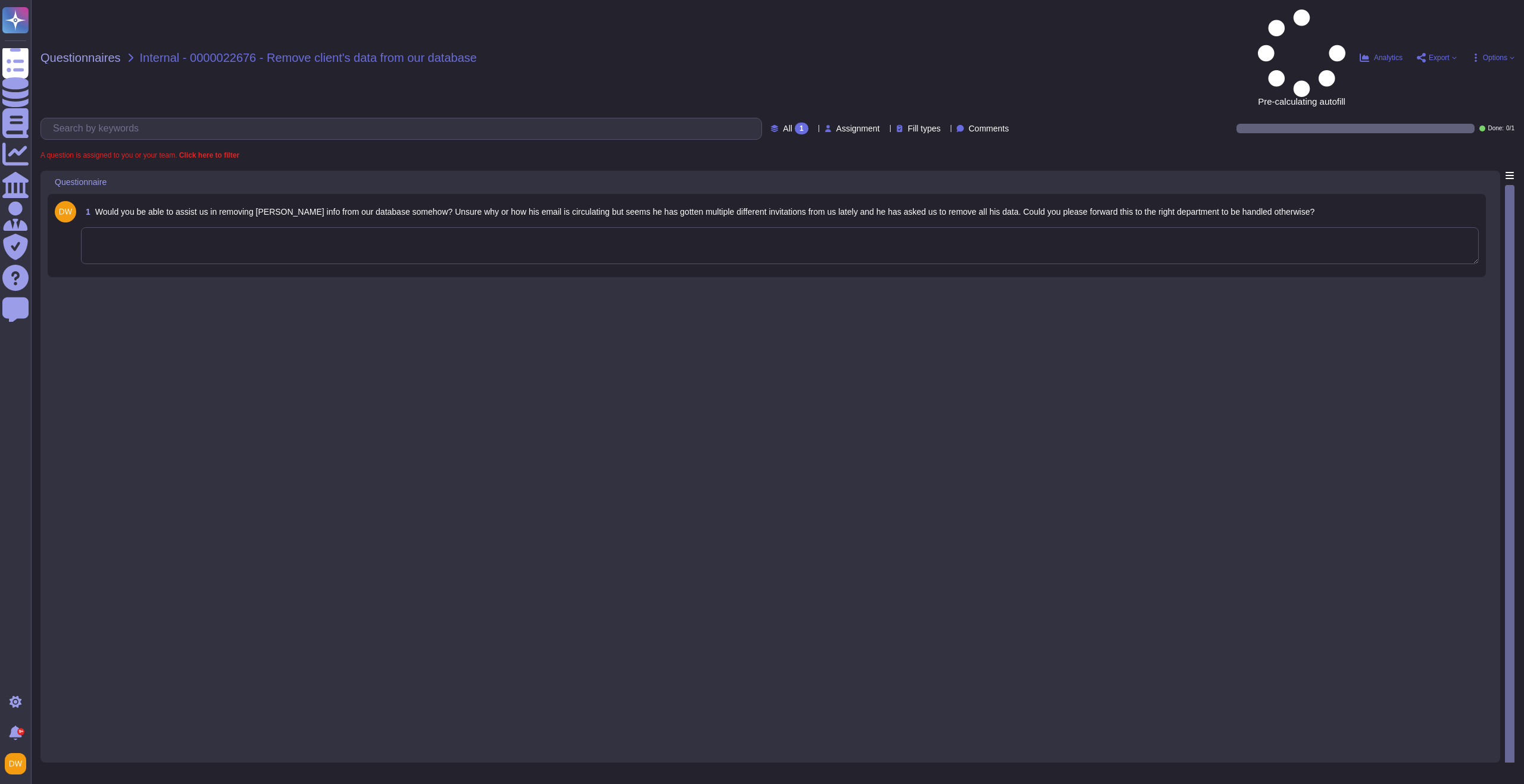
drag, startPoint x: 297, startPoint y: 112, endPoint x: 279, endPoint y: 174, distance: 64.6
click at [297, 194] on div "1 Would you be able to assist us in removing Peter Tanzer’s info from our datab…" at bounding box center [767, 236] width 1438 height 83
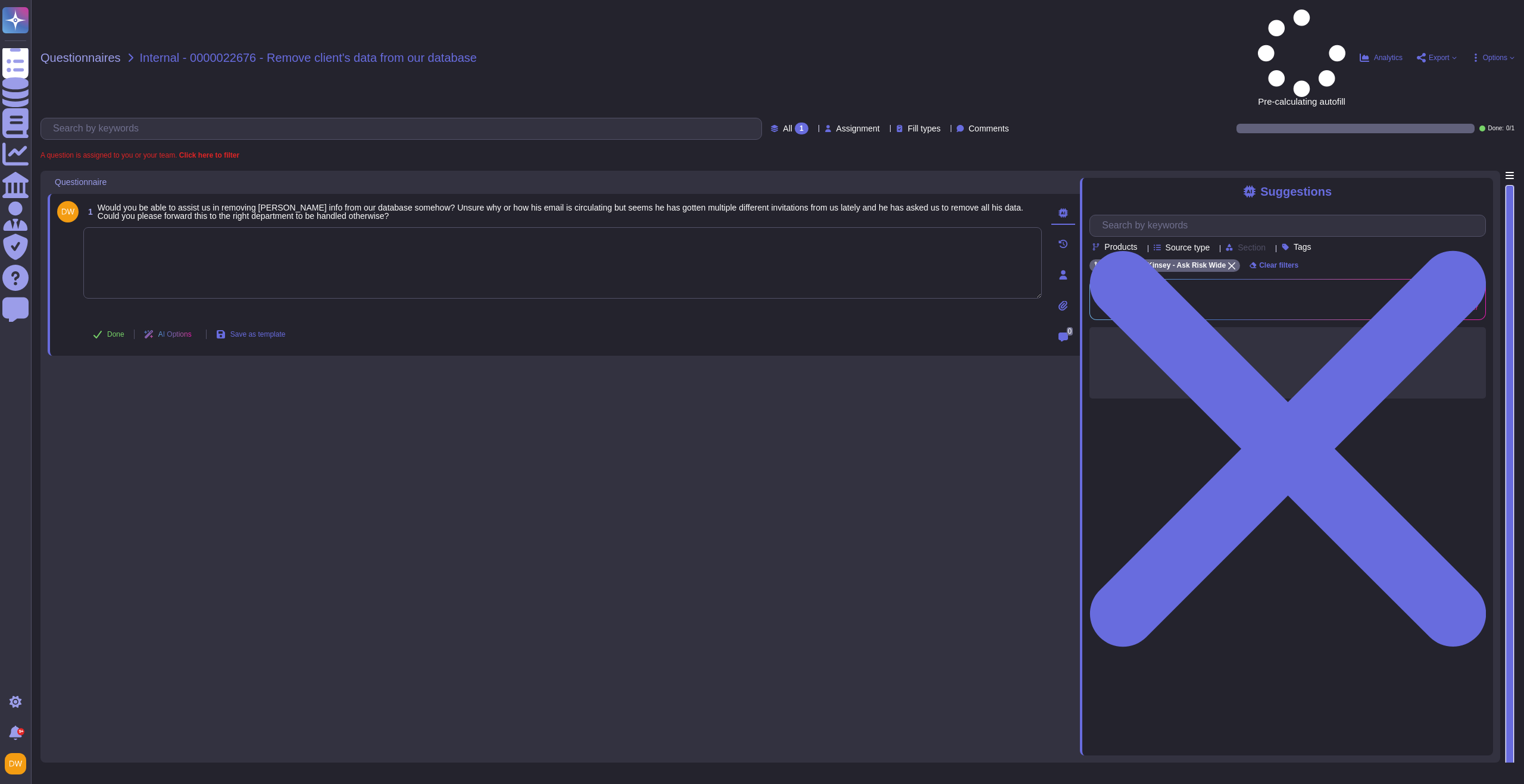
click at [279, 227] on textarea at bounding box center [562, 263] width 958 height 71
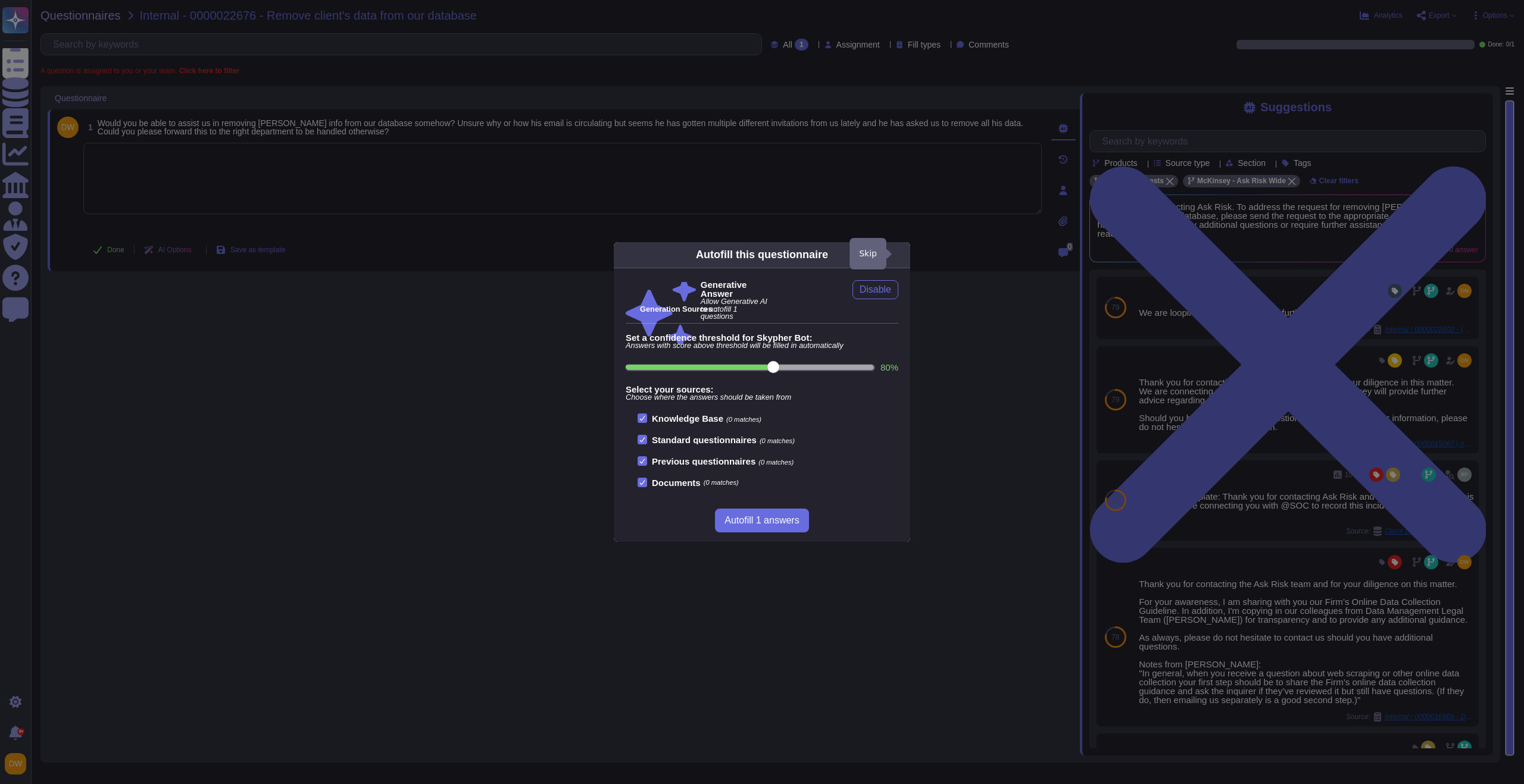
click at [903, 293] on icon at bounding box center [1017, 407] width 229 height 228
